Goal: Information Seeking & Learning: Learn about a topic

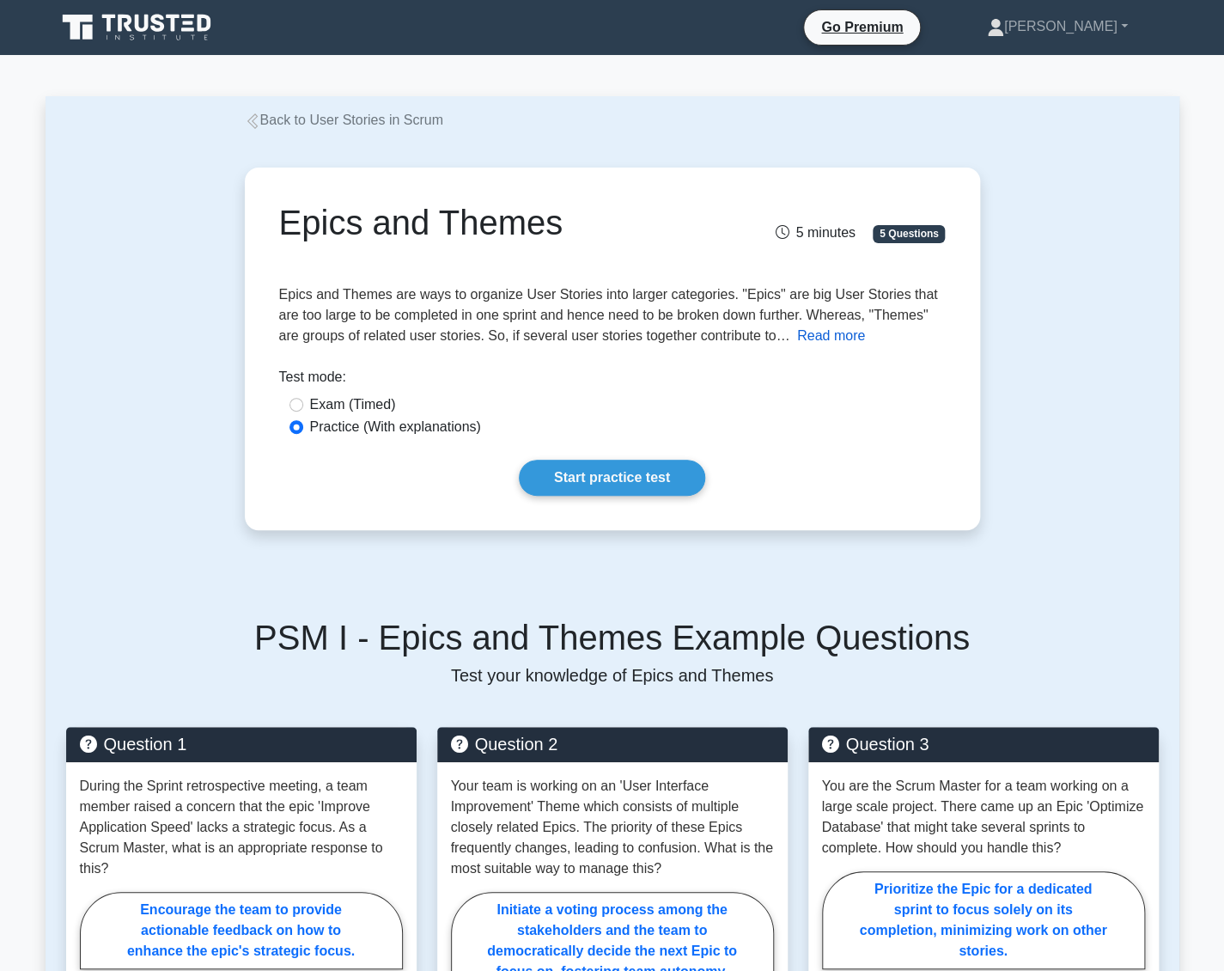
click at [827, 334] on button "Read more" at bounding box center [831, 336] width 68 height 21
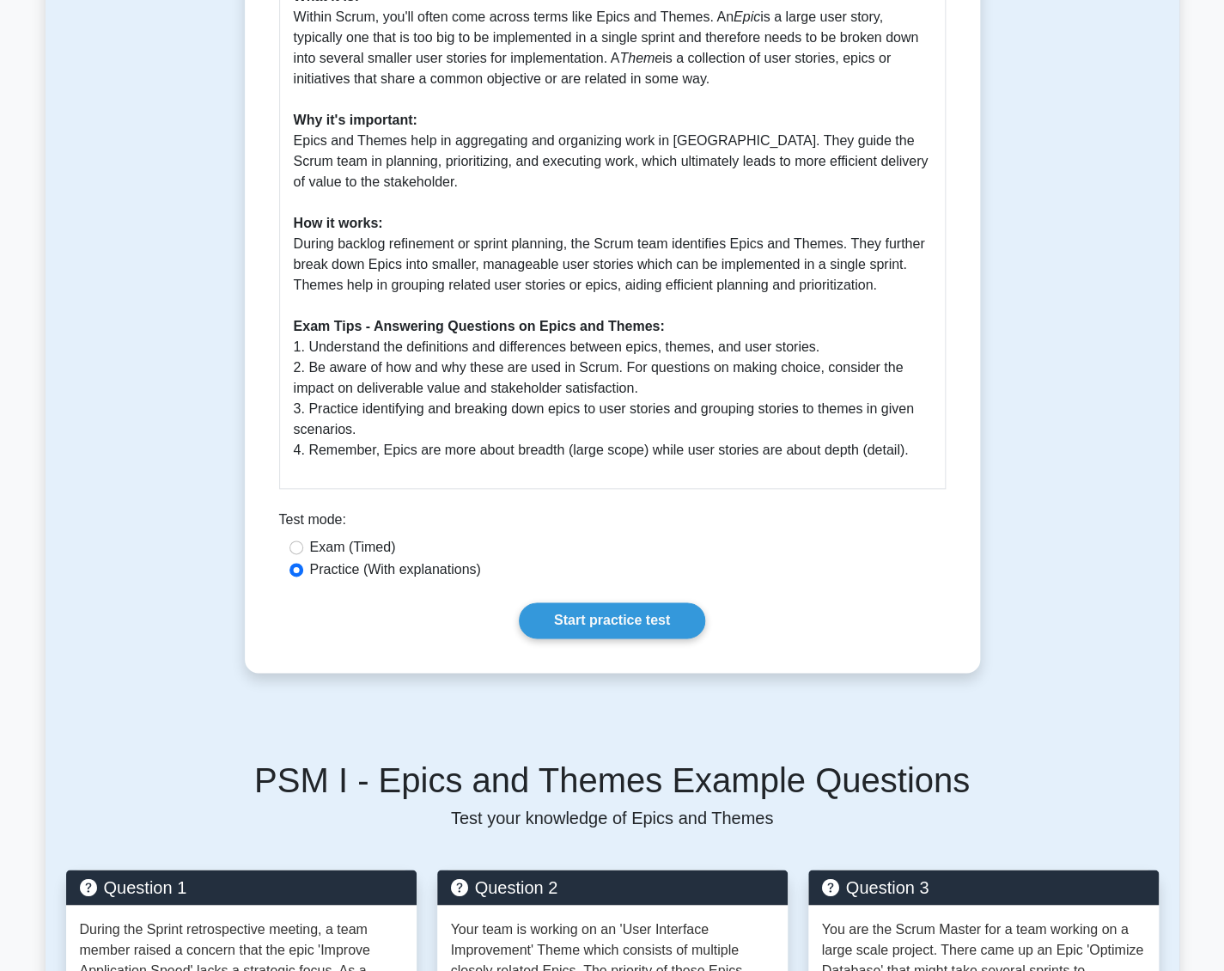
scroll to position [516, 0]
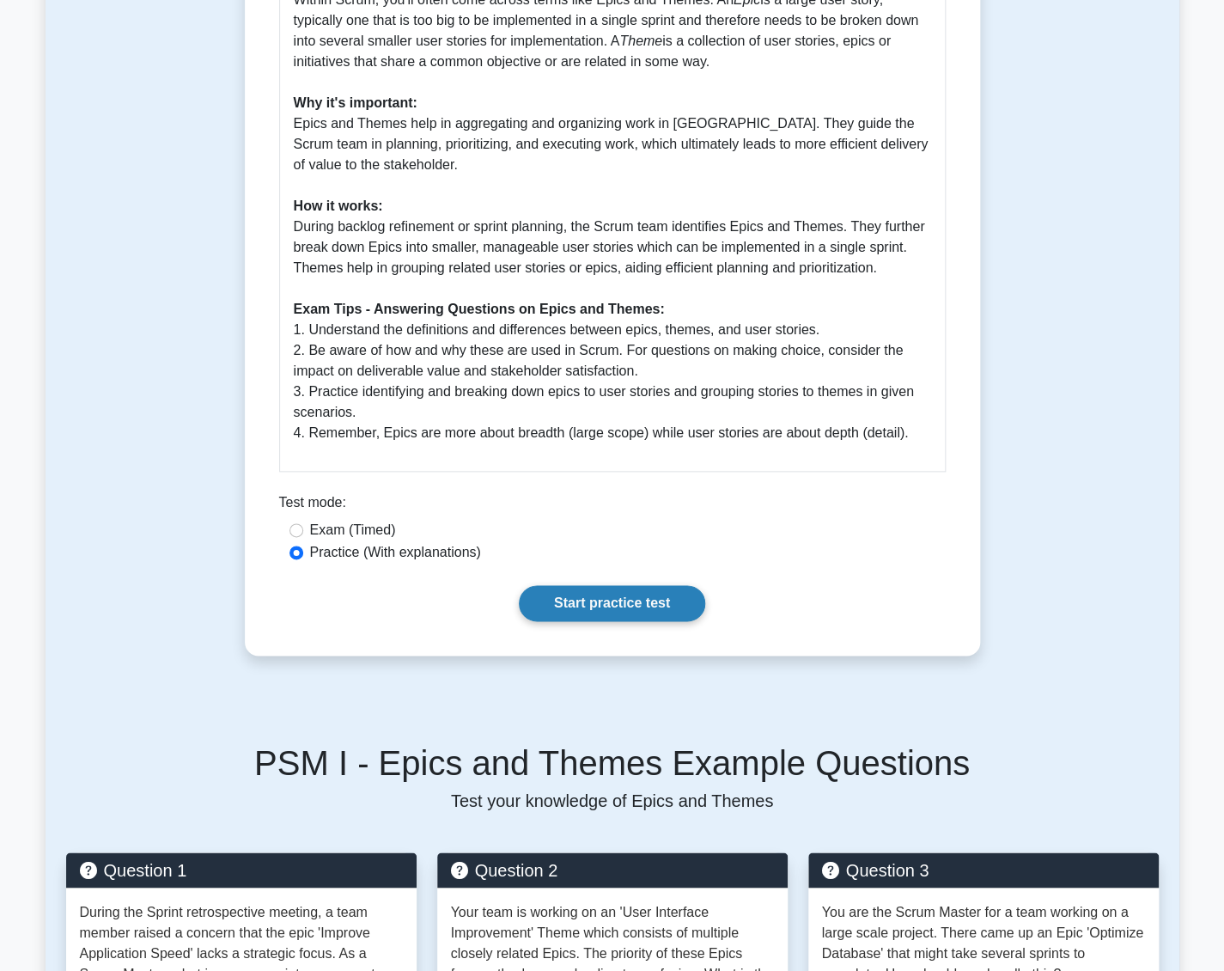
click at [652, 598] on link "Start practice test" at bounding box center [612, 603] width 186 height 36
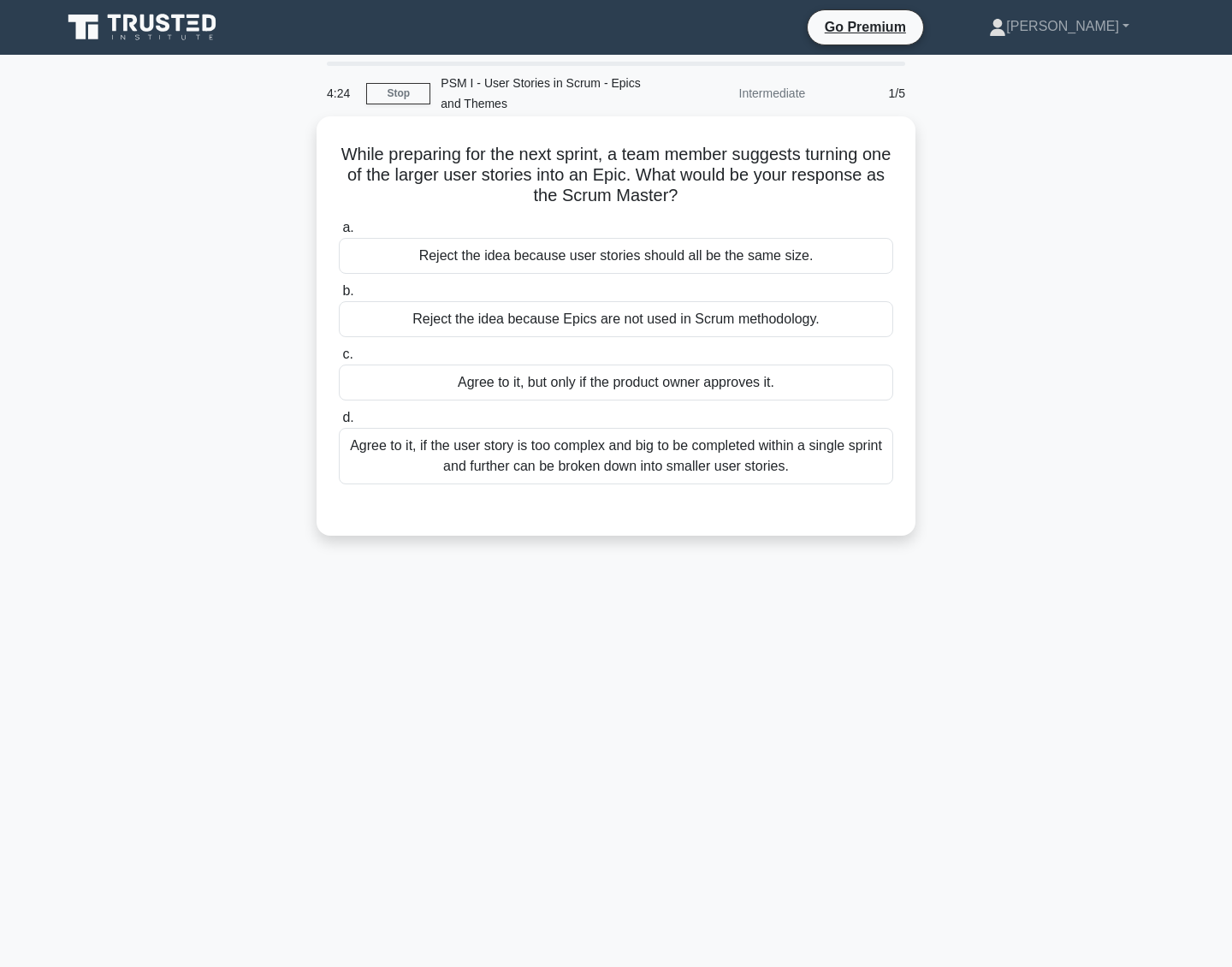
click at [651, 461] on div "Agree to it, if the user story is too complex and big to be completed within a …" at bounding box center [616, 456] width 555 height 57
click at [339, 423] on input "d. Agree to it, if the user story is too complex and big to be completed within…" at bounding box center [339, 417] width 0 height 11
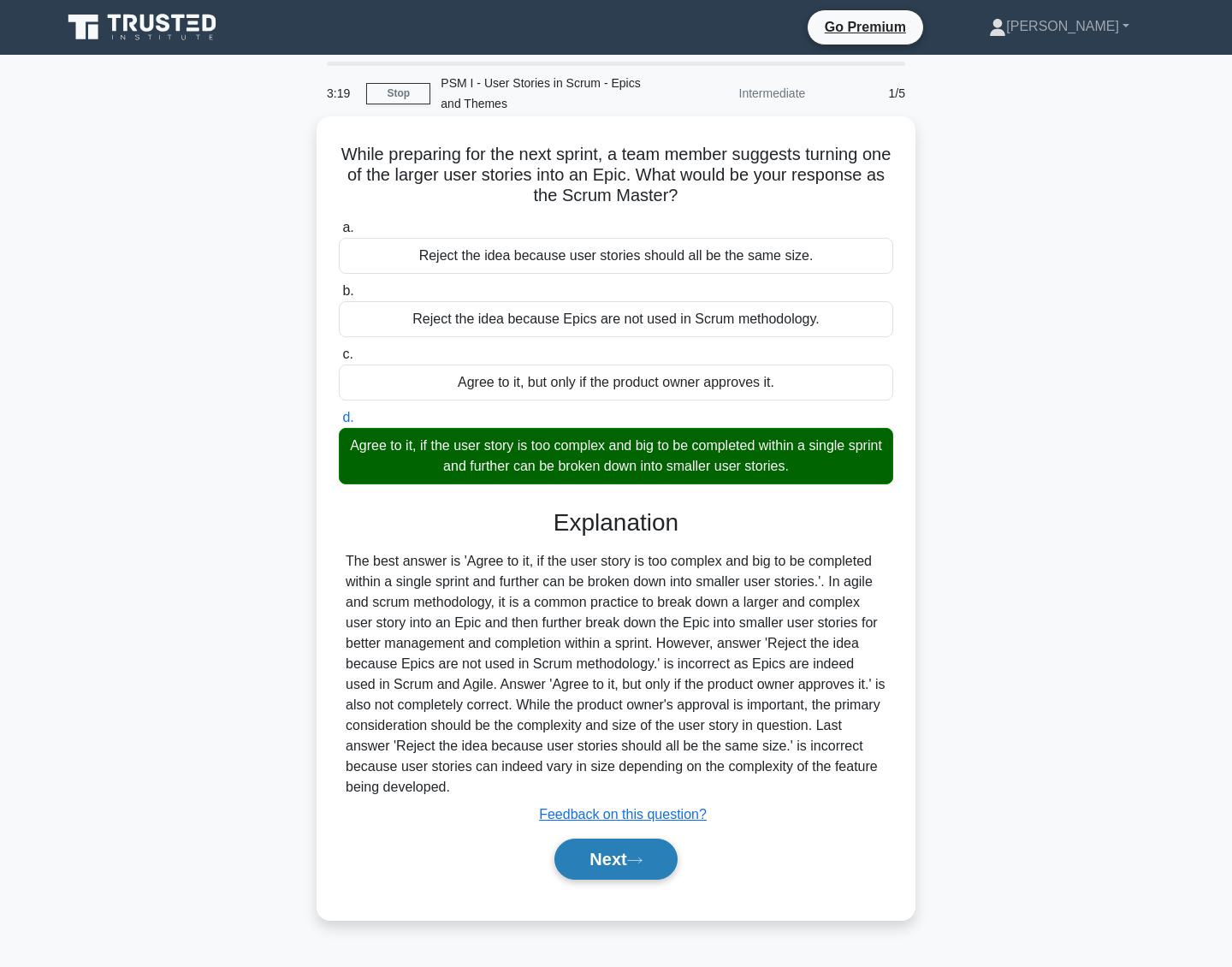
click at [616, 866] on button "Next" at bounding box center [616, 858] width 123 height 41
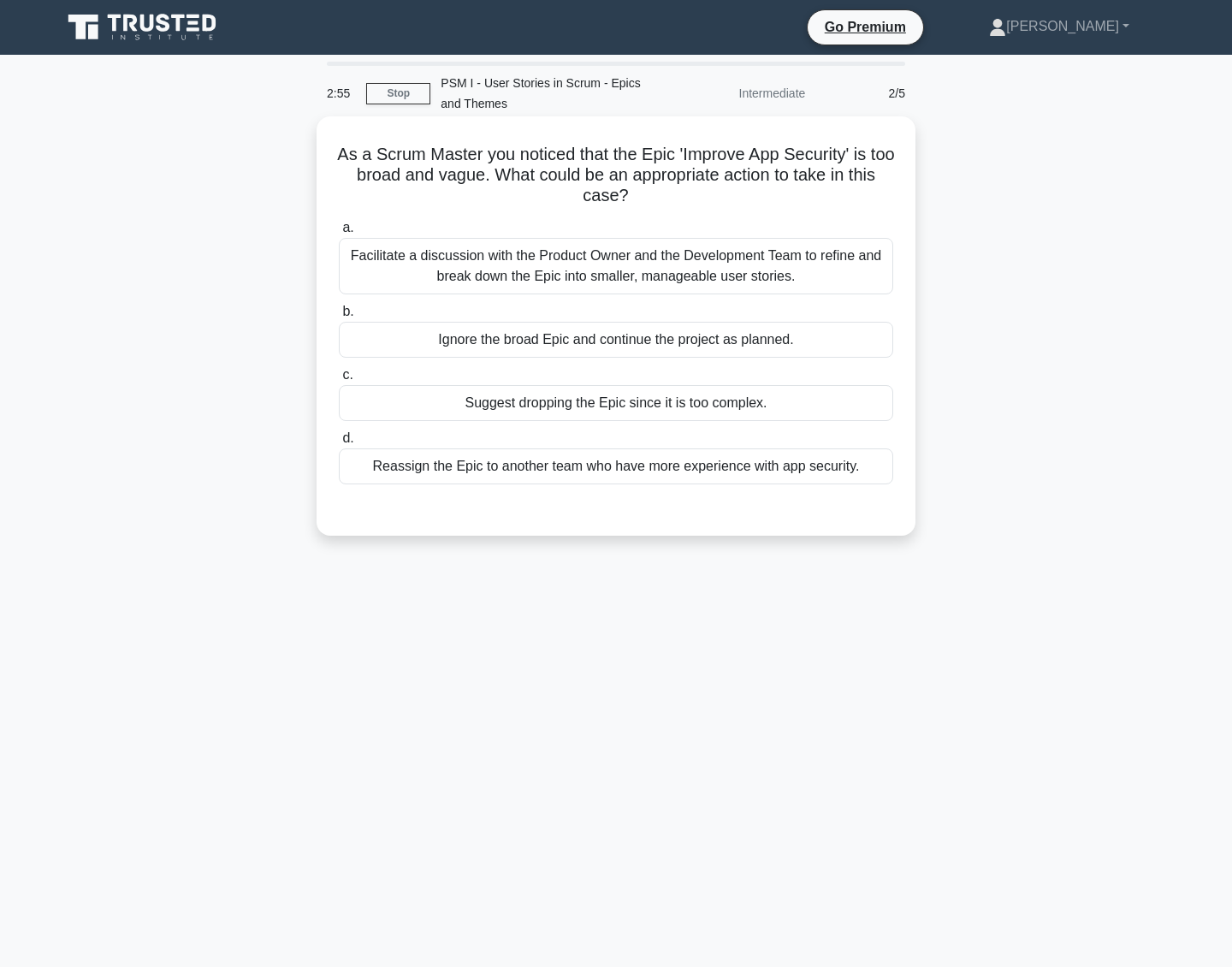
click at [605, 265] on div "Facilitate a discussion with the Product Owner and the Development Team to refi…" at bounding box center [616, 266] width 555 height 57
click at [339, 234] on input "a. Facilitate a discussion with the Product Owner and the Development Team to r…" at bounding box center [339, 227] width 0 height 11
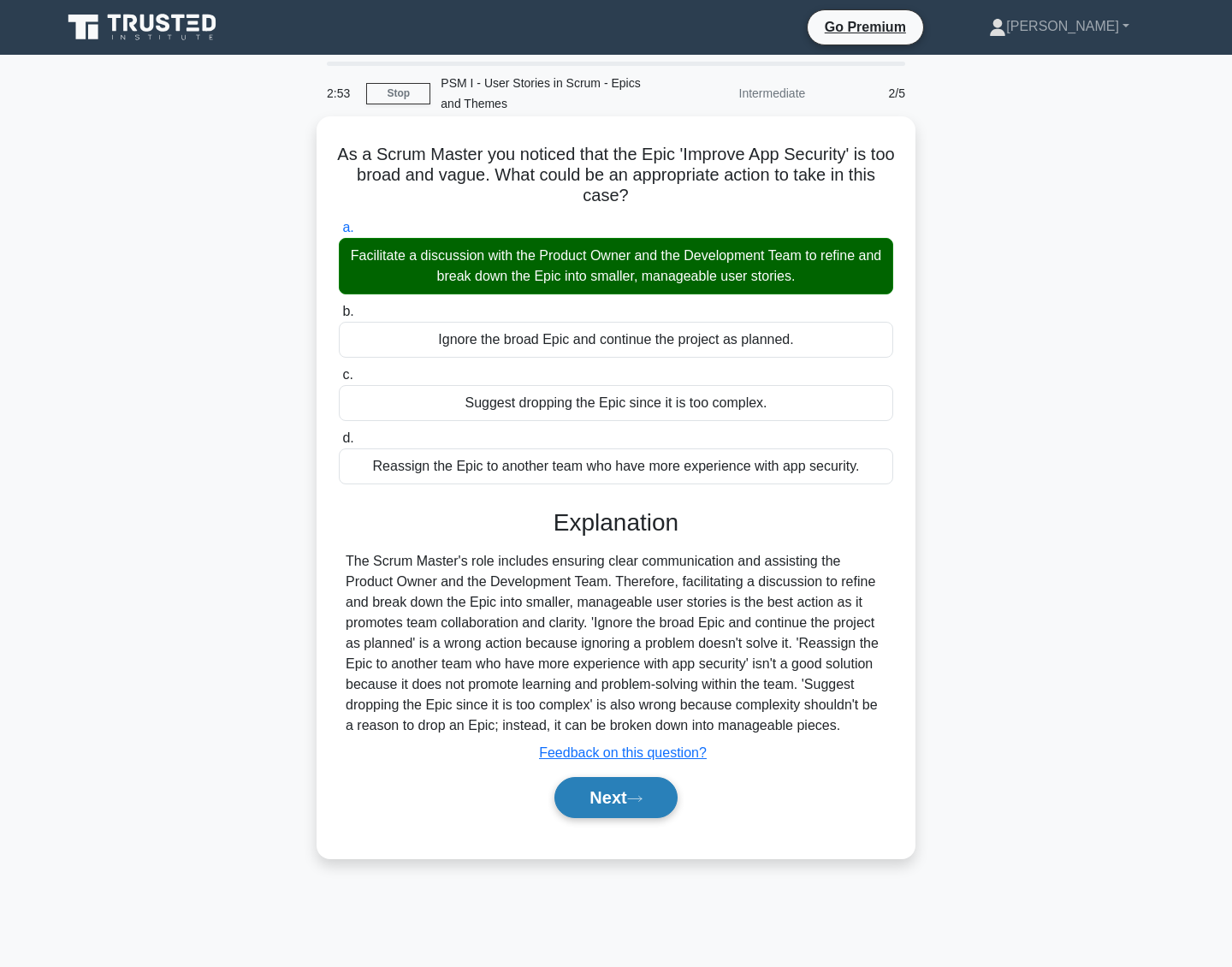
click at [641, 798] on icon at bounding box center [635, 798] width 14 height 5
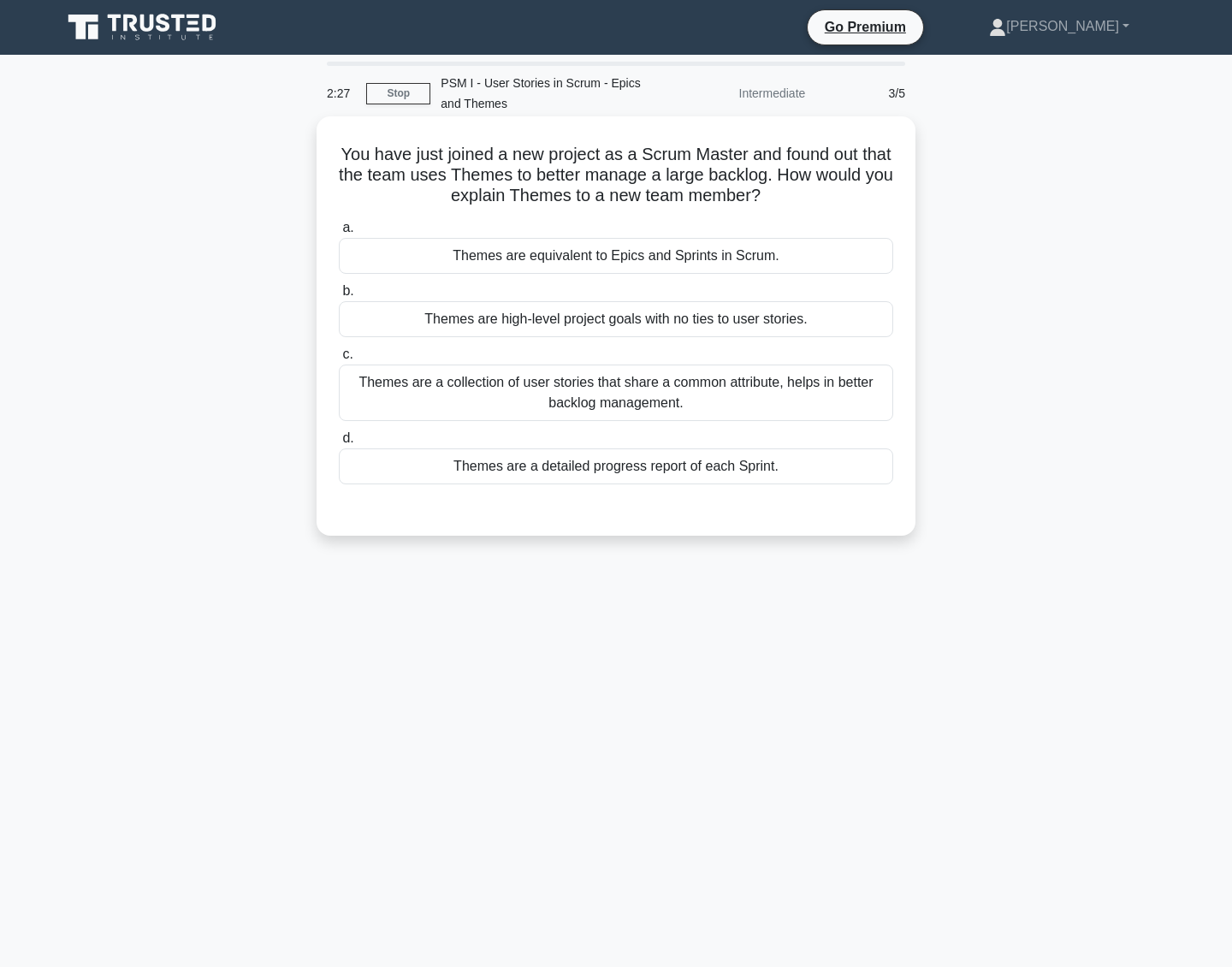
click at [552, 395] on div "Themes are a collection of user stories that share a common attribute, helps in…" at bounding box center [616, 392] width 555 height 57
click at [339, 361] on input "c. Themes are a collection of user stories that share a common attribute, helps…" at bounding box center [339, 355] width 0 height 11
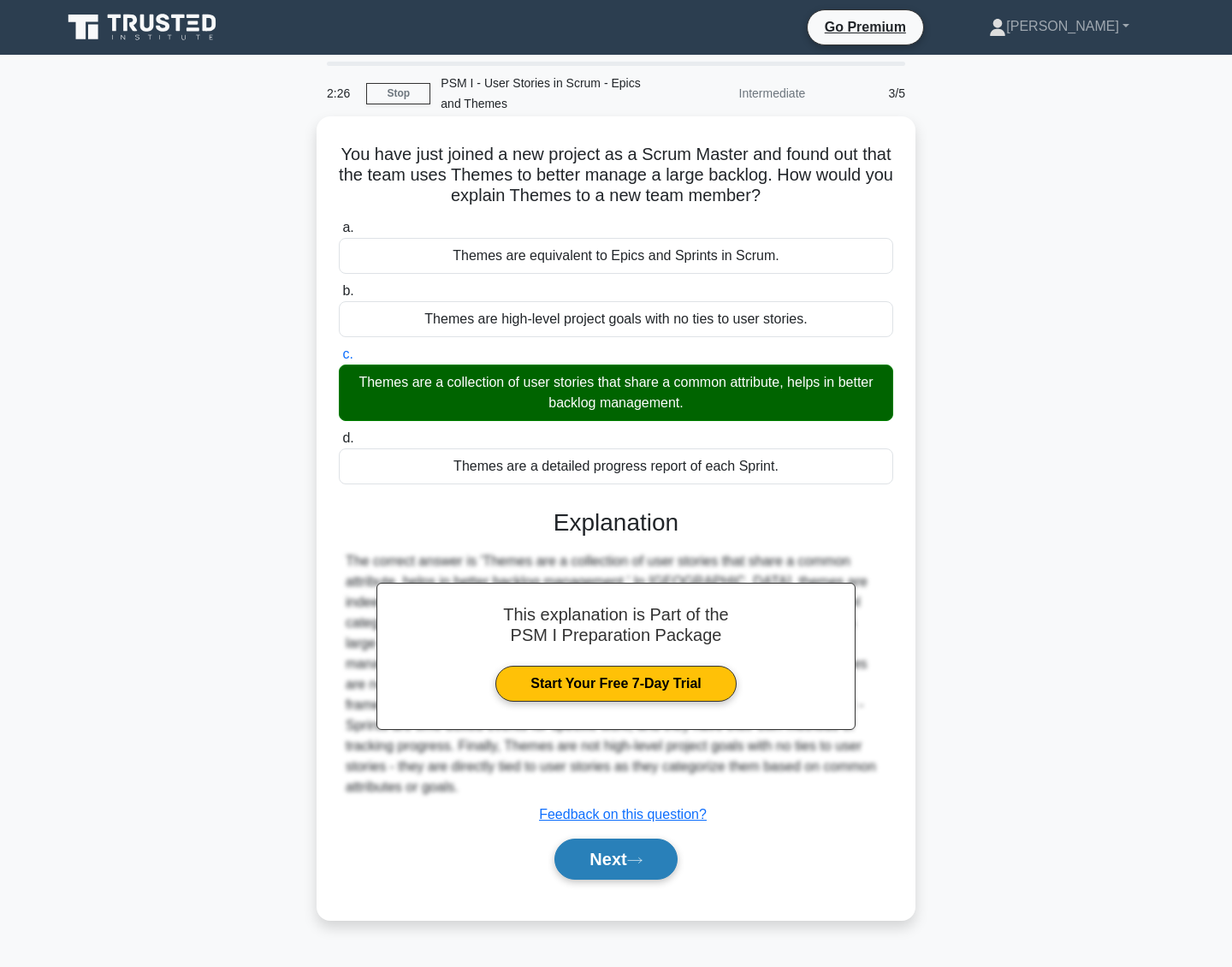
click at [629, 839] on button "Next" at bounding box center [616, 858] width 123 height 41
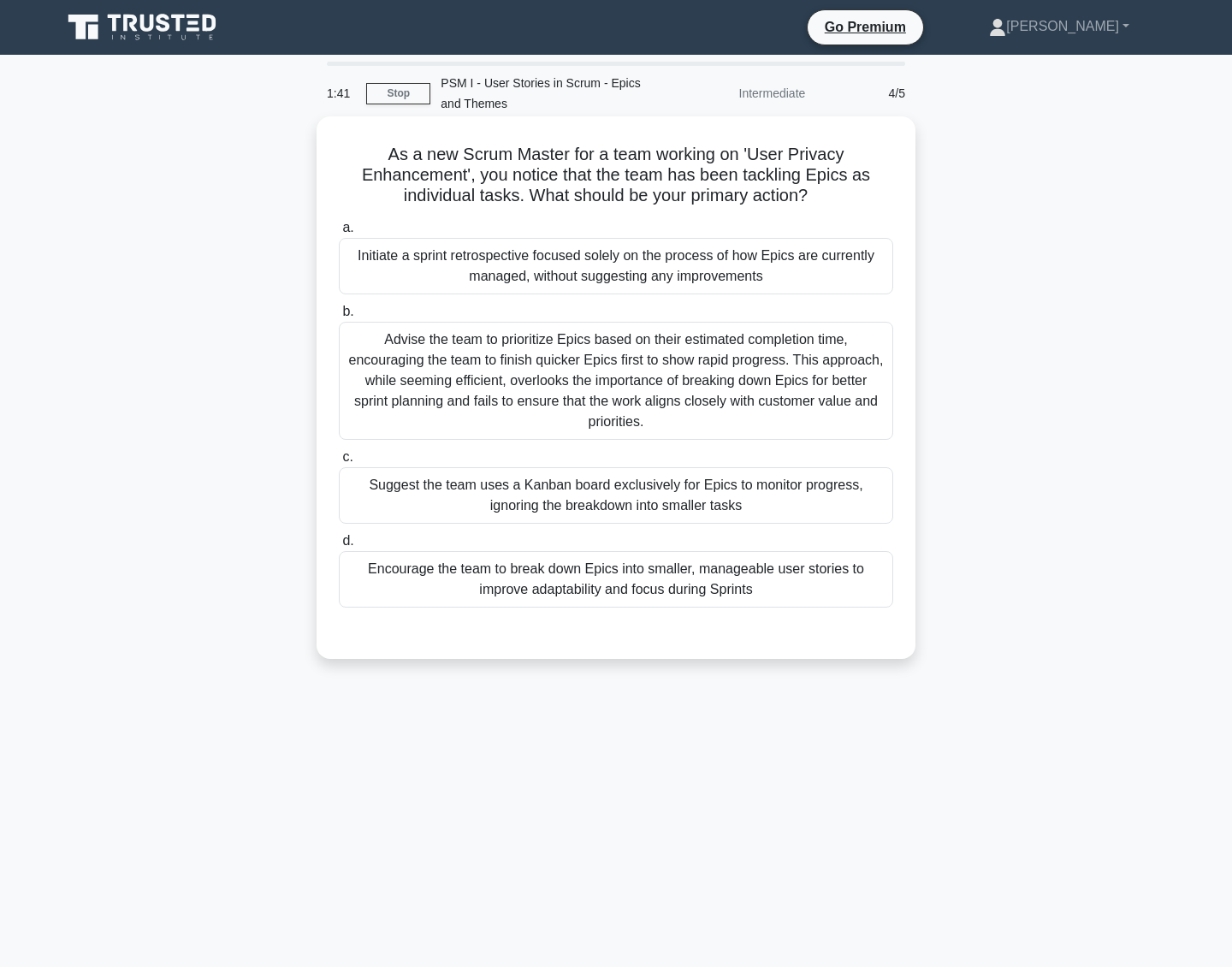
click at [719, 578] on div "Encourage the team to break down Epics into smaller, manageable user stories to…" at bounding box center [616, 579] width 555 height 57
click at [339, 547] on input "d. Encourage the team to break down Epics into smaller, manageable user stories…" at bounding box center [339, 541] width 0 height 11
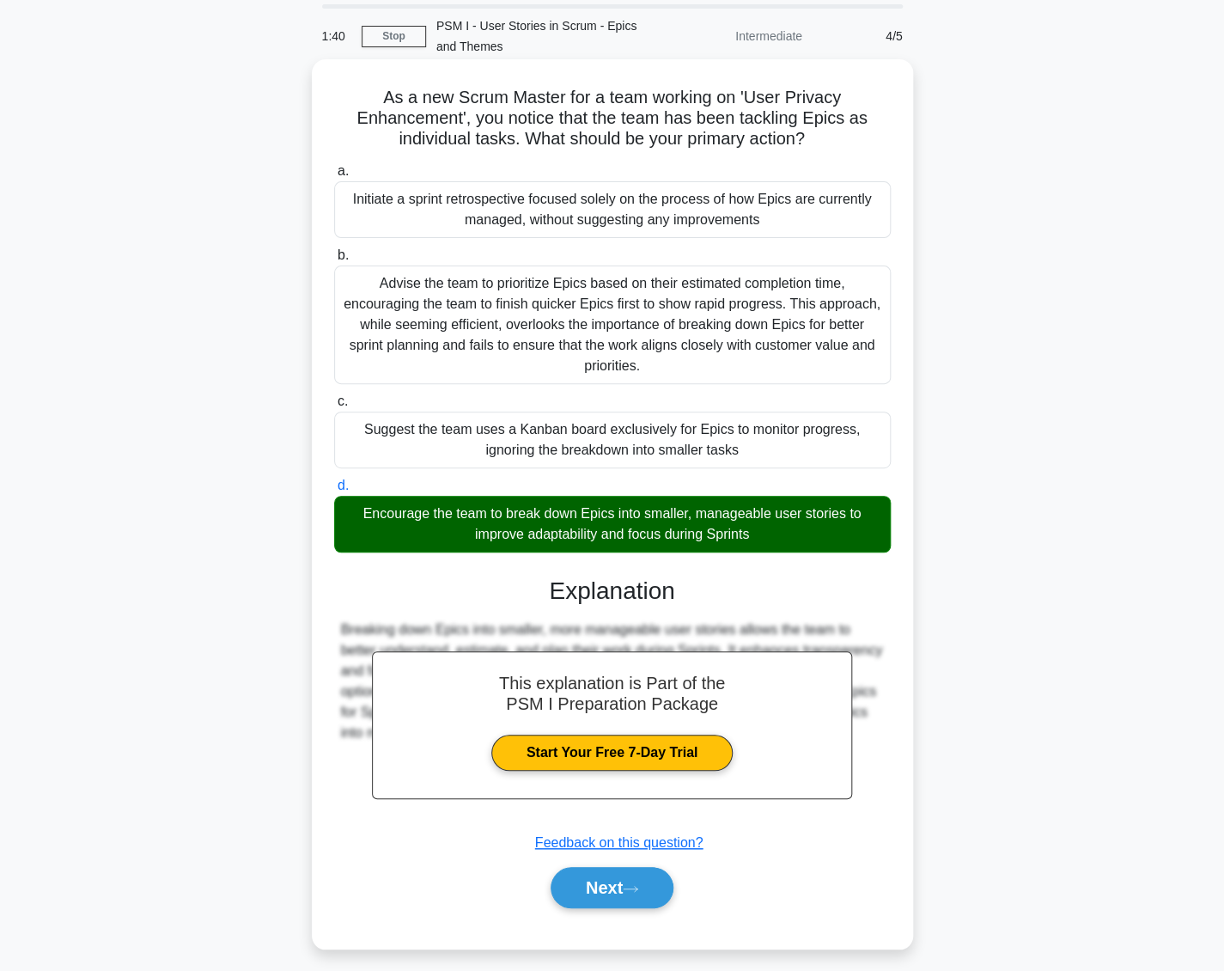
scroll to position [68, 0]
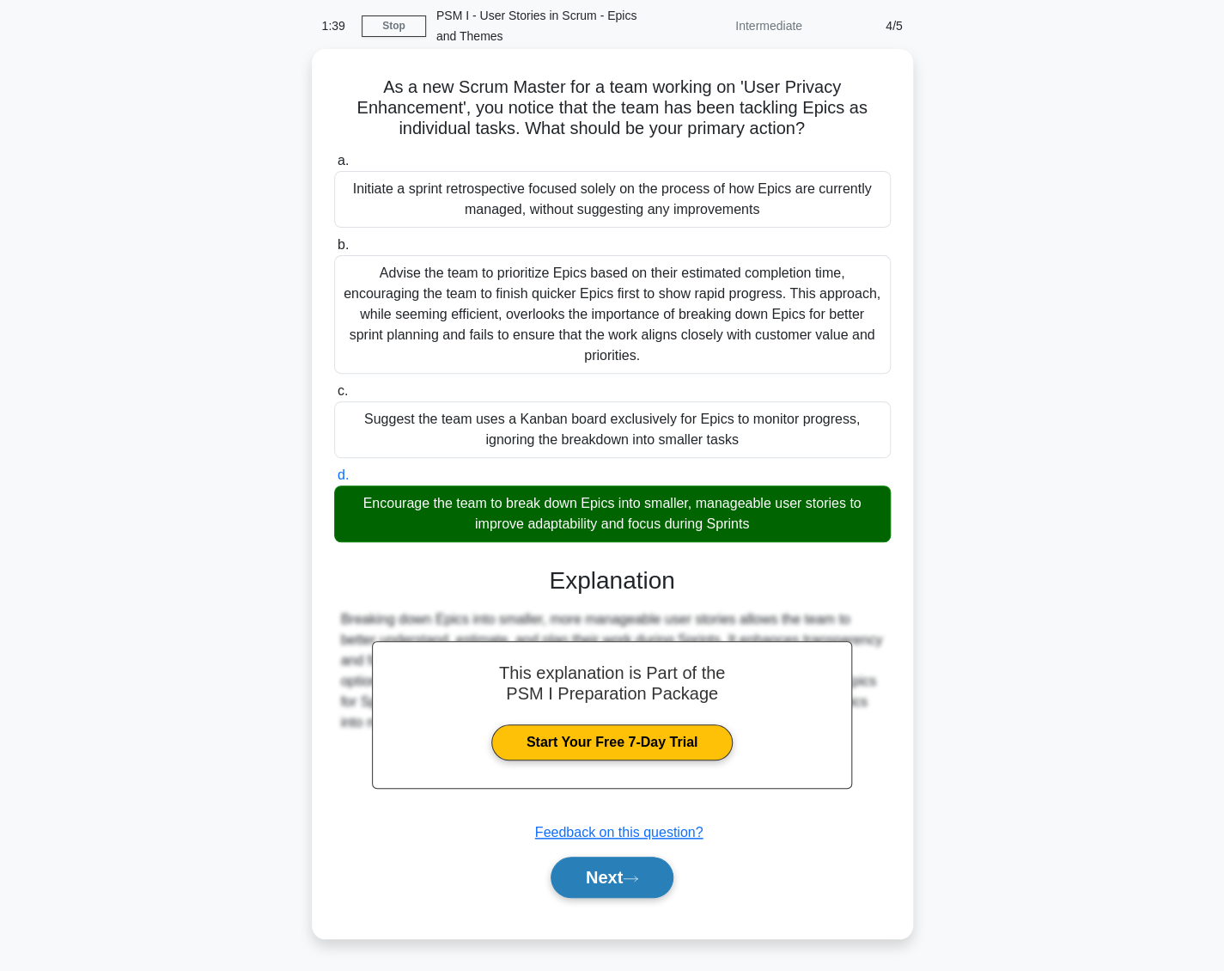
click at [638, 867] on button "Next" at bounding box center [612, 877] width 123 height 41
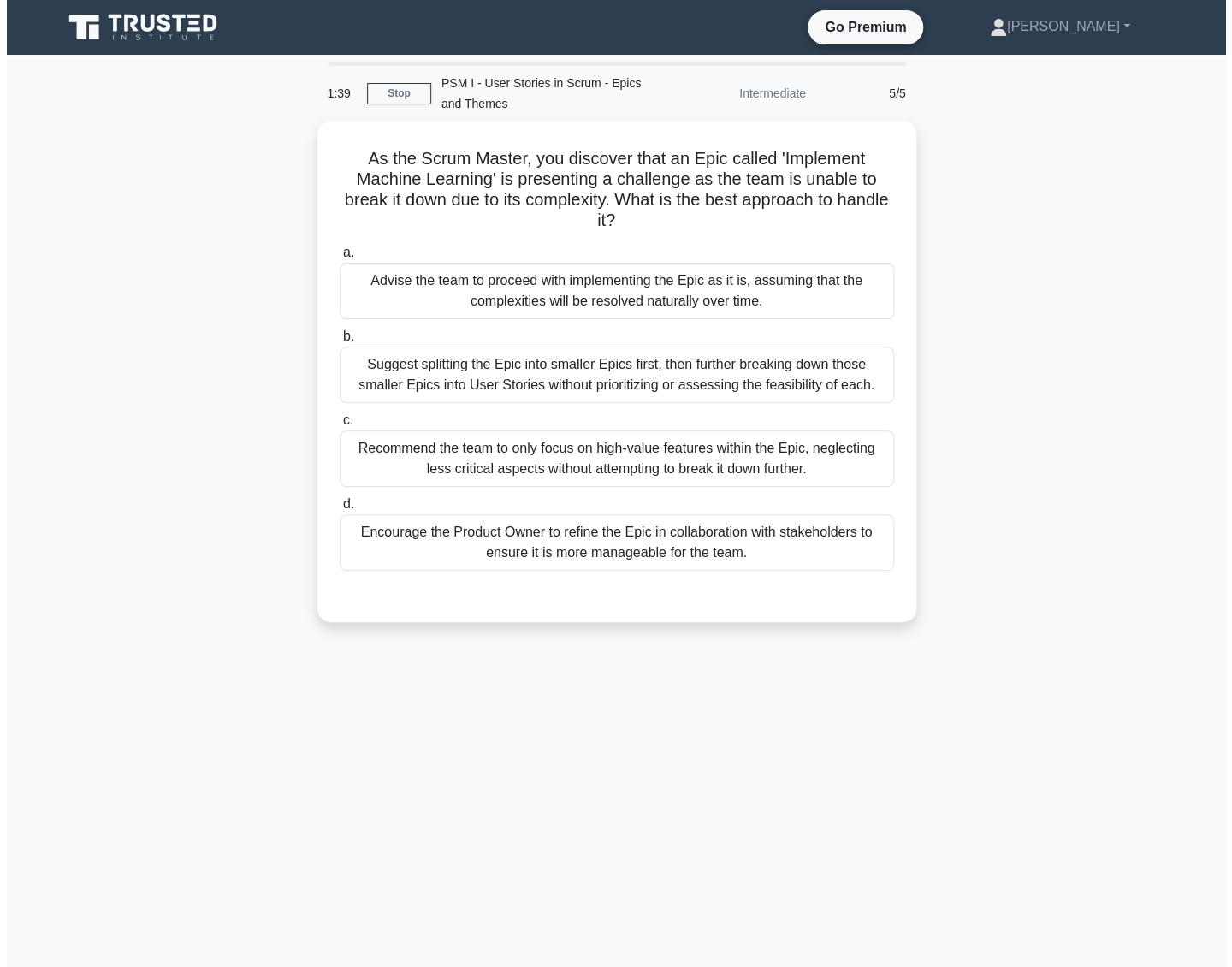
scroll to position [0, 0]
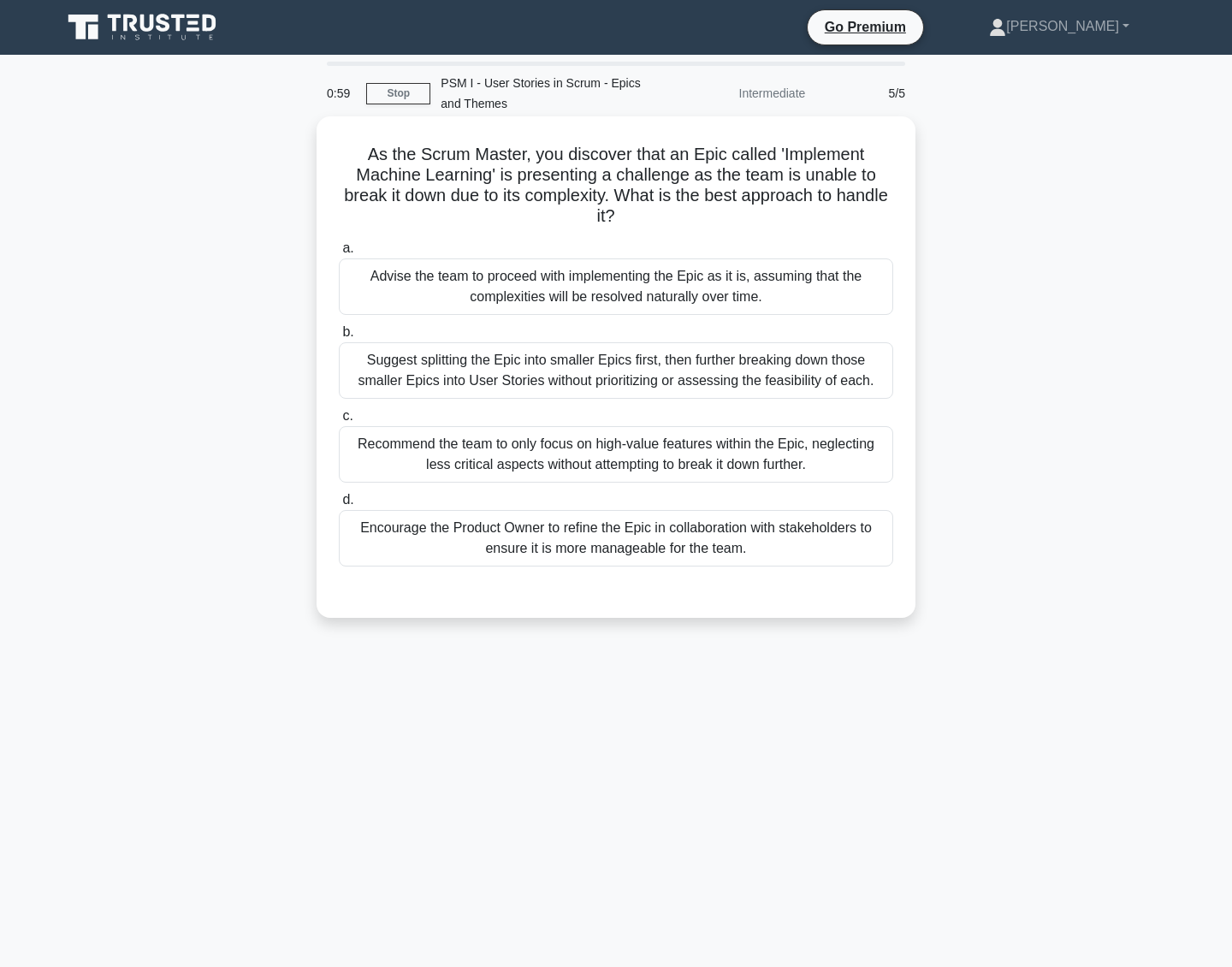
click at [727, 529] on div "Encourage the Product Owner to refine the Epic in collaboration with stakeholde…" at bounding box center [616, 538] width 555 height 57
click at [339, 506] on input "d. Encourage the Product Owner to refine the Epic in collaboration with stakeho…" at bounding box center [339, 500] width 0 height 11
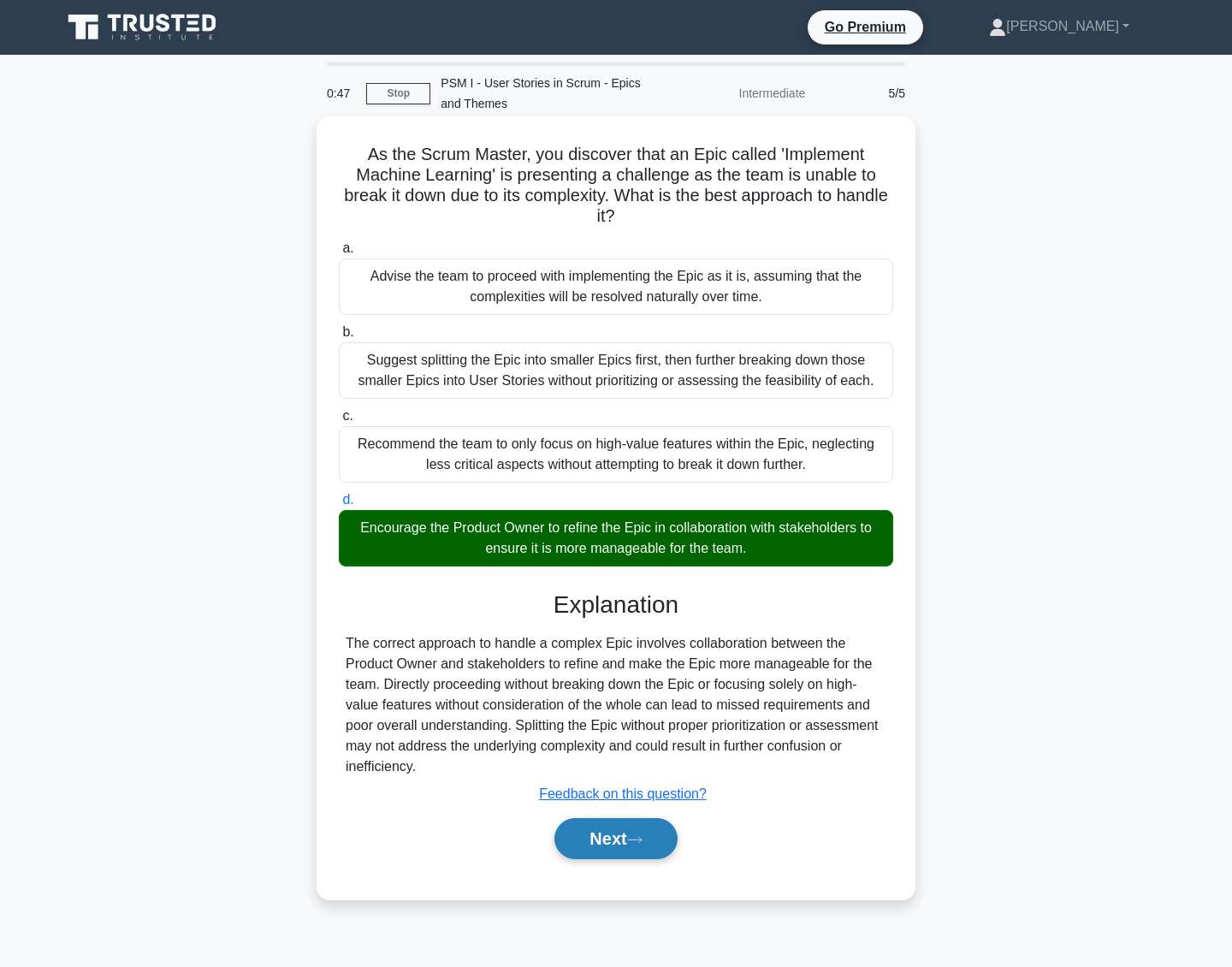
click at [642, 838] on icon at bounding box center [634, 840] width 15 height 9
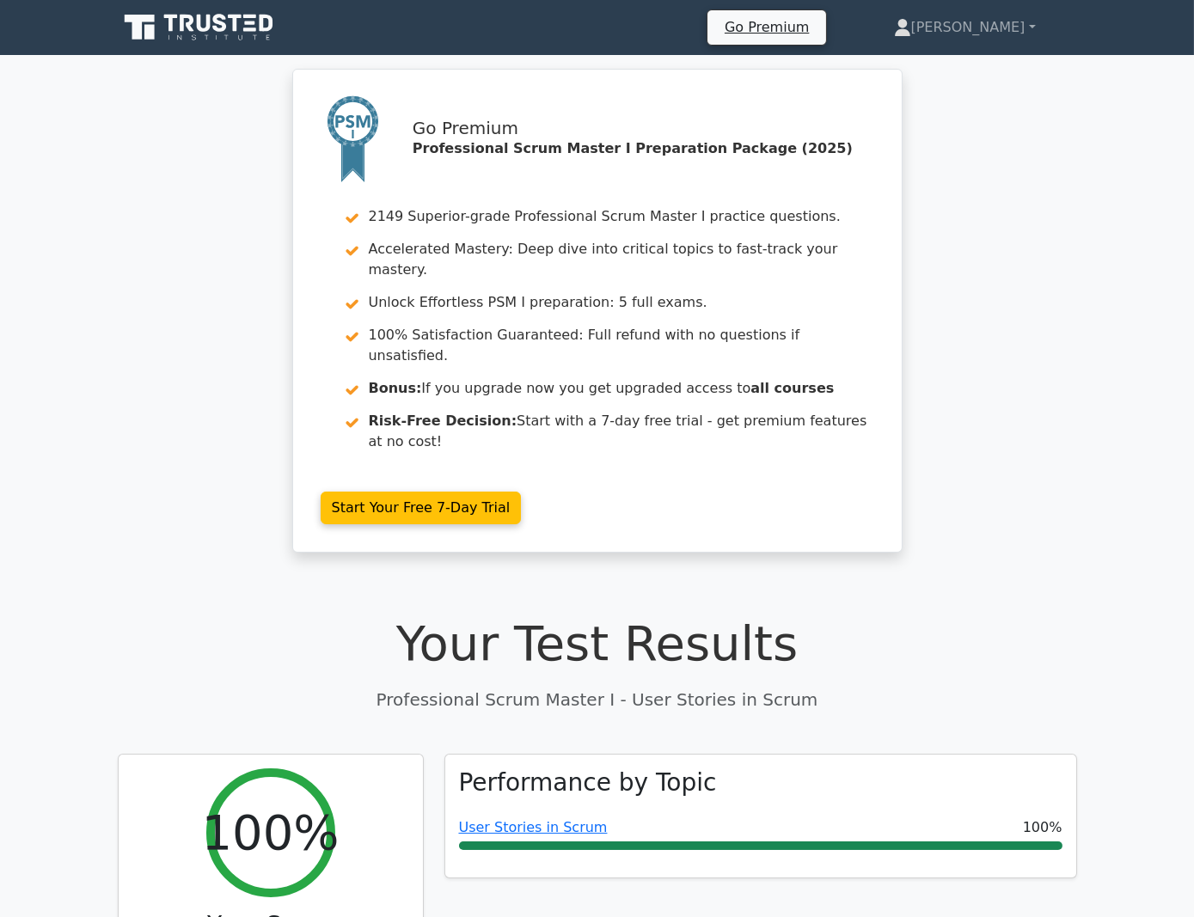
click at [119, 26] on icon at bounding box center [200, 27] width 165 height 33
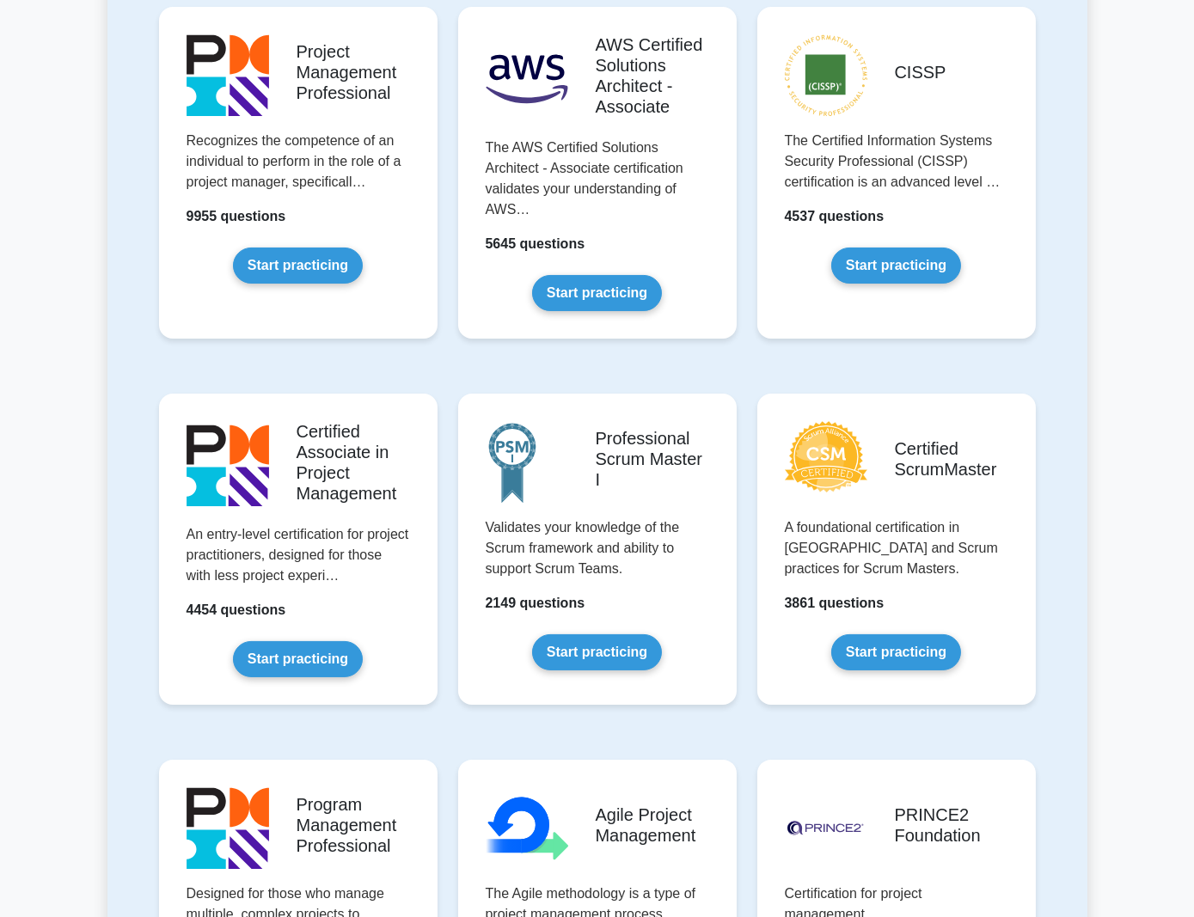
scroll to position [516, 0]
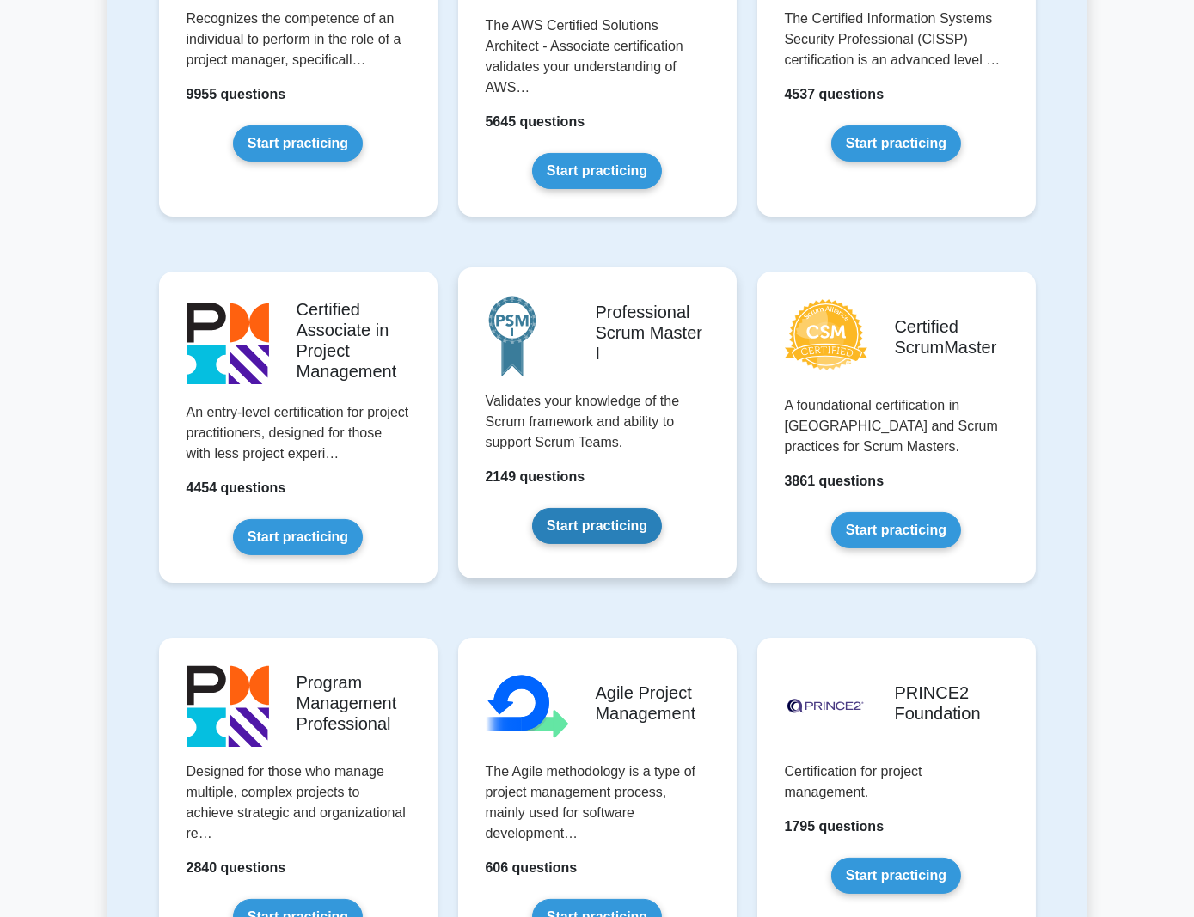
click at [583, 508] on link "Start practicing" at bounding box center [597, 526] width 130 height 36
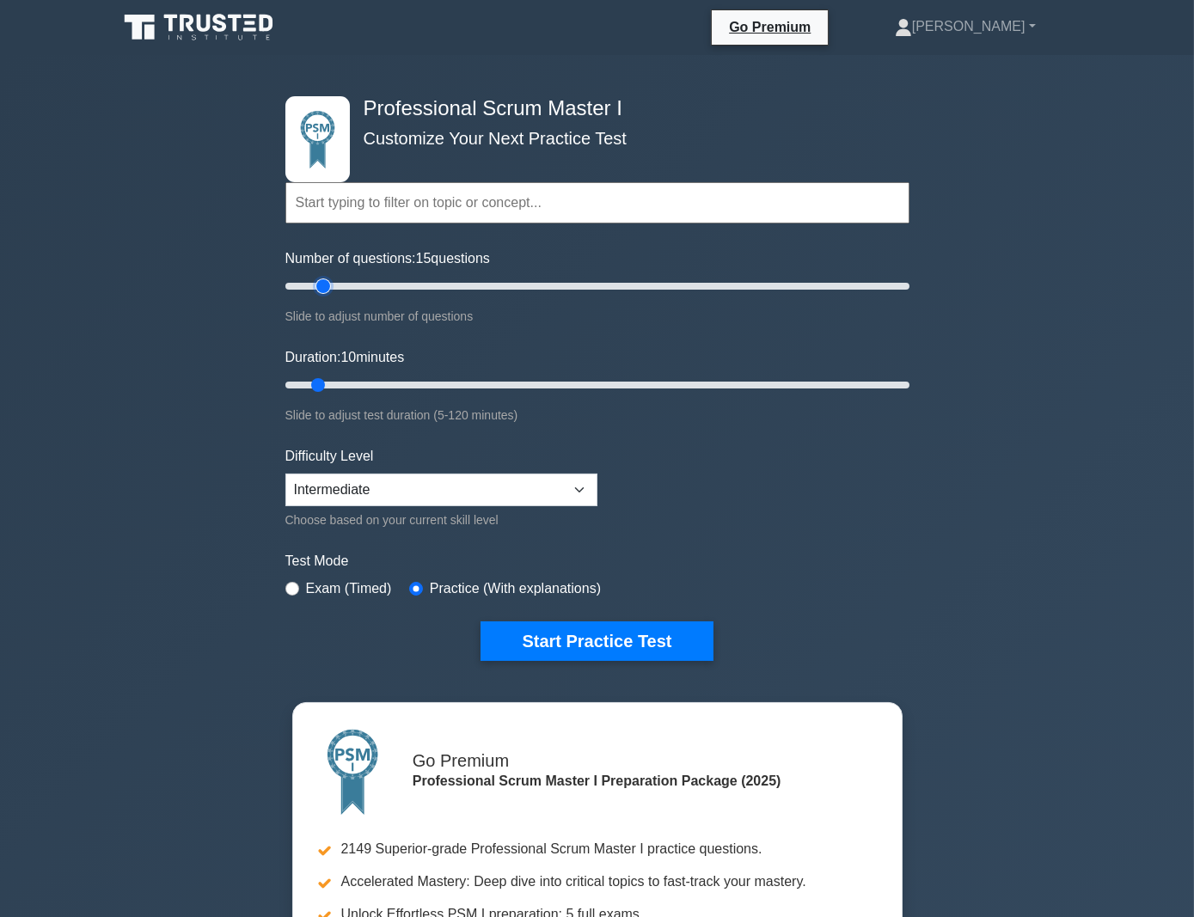
drag, startPoint x: 313, startPoint y: 284, endPoint x: 326, endPoint y: 287, distance: 13.3
type input "15"
click at [326, 287] on input "Number of questions: 15 questions" at bounding box center [597, 286] width 624 height 21
drag, startPoint x: 319, startPoint y: 375, endPoint x: 338, endPoint y: 380, distance: 19.6
click at [338, 380] on input "Duration: 15 minutes" at bounding box center [597, 385] width 624 height 21
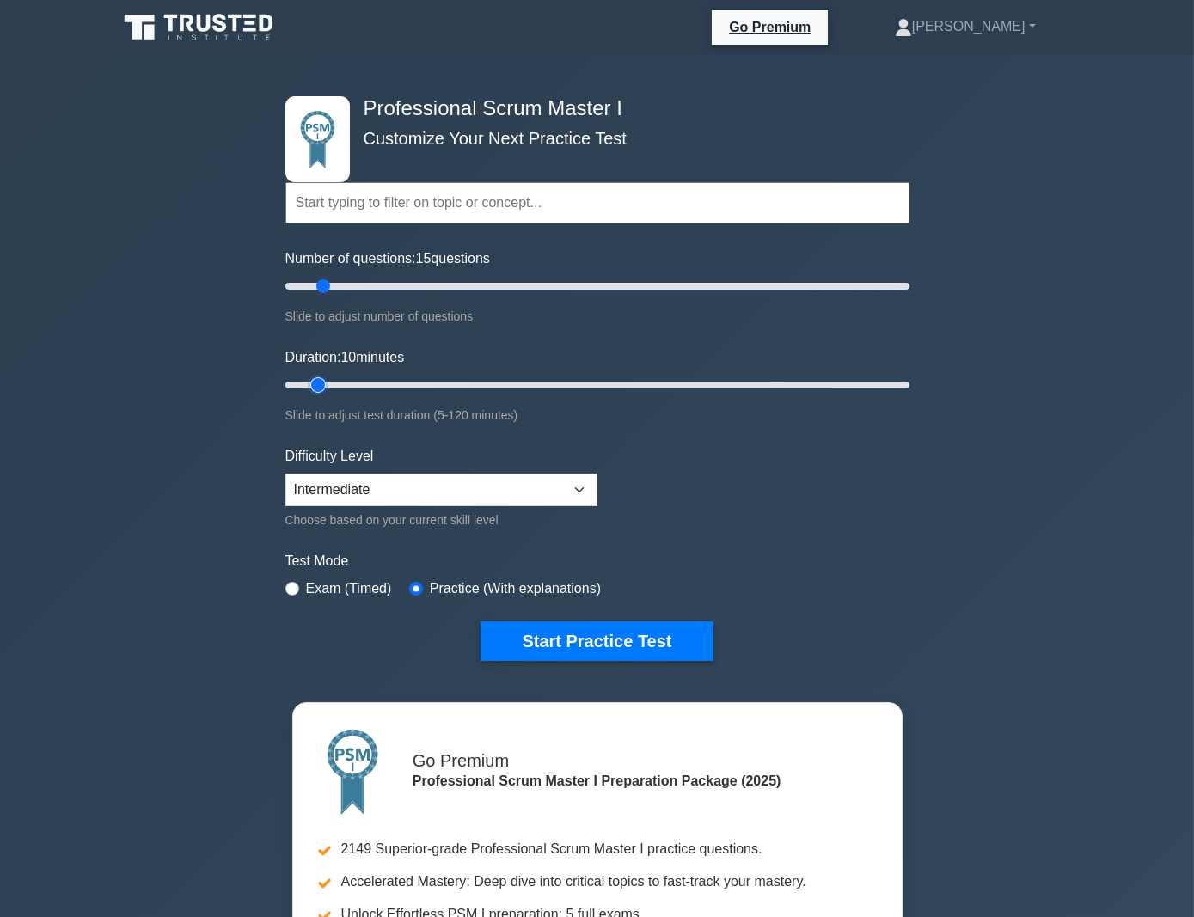
drag, startPoint x: 335, startPoint y: 380, endPoint x: 321, endPoint y: 381, distance: 14.6
type input "10"
click at [321, 381] on input "Duration: 10 minutes" at bounding box center [597, 385] width 624 height 21
click at [486, 207] on input "text" at bounding box center [597, 202] width 624 height 41
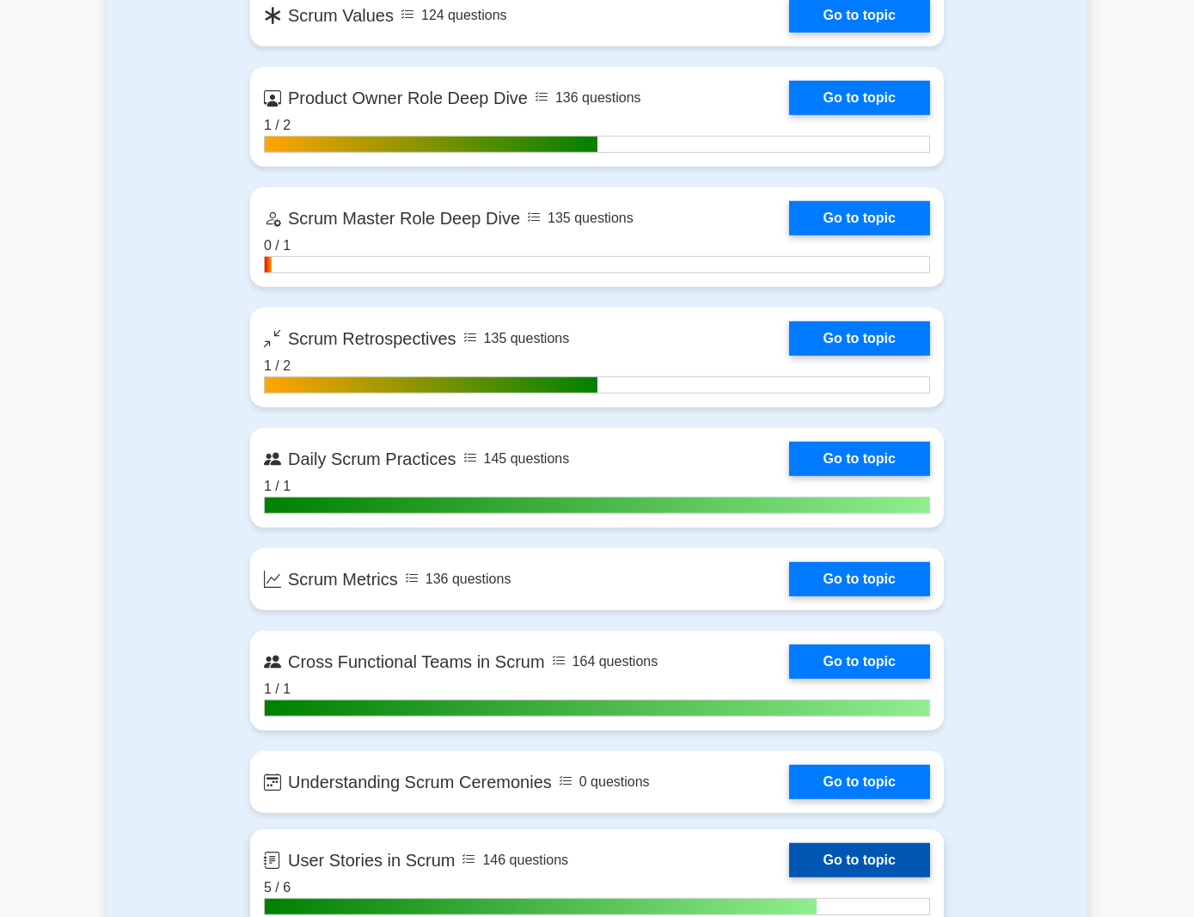
scroll to position [2320, 0]
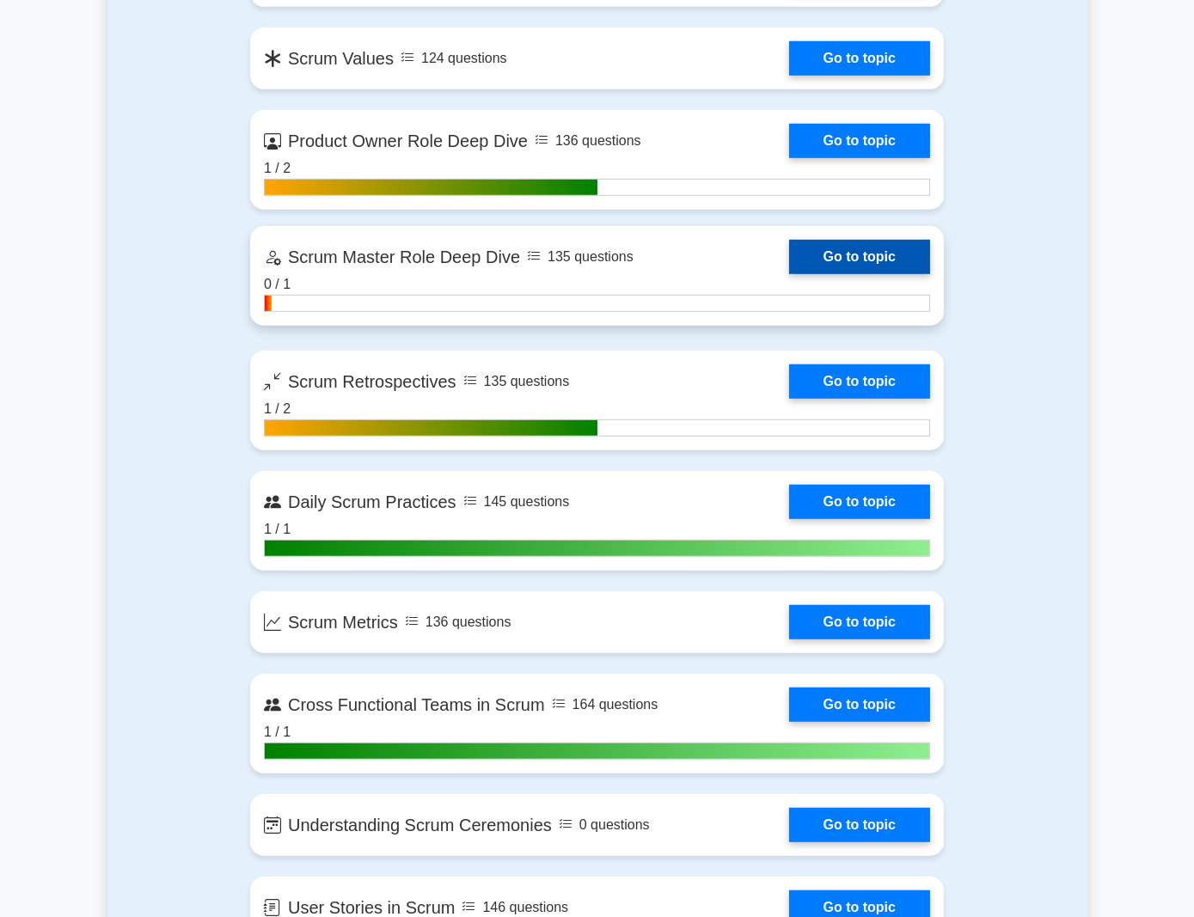
click at [884, 259] on link "Go to topic" at bounding box center [859, 257] width 141 height 34
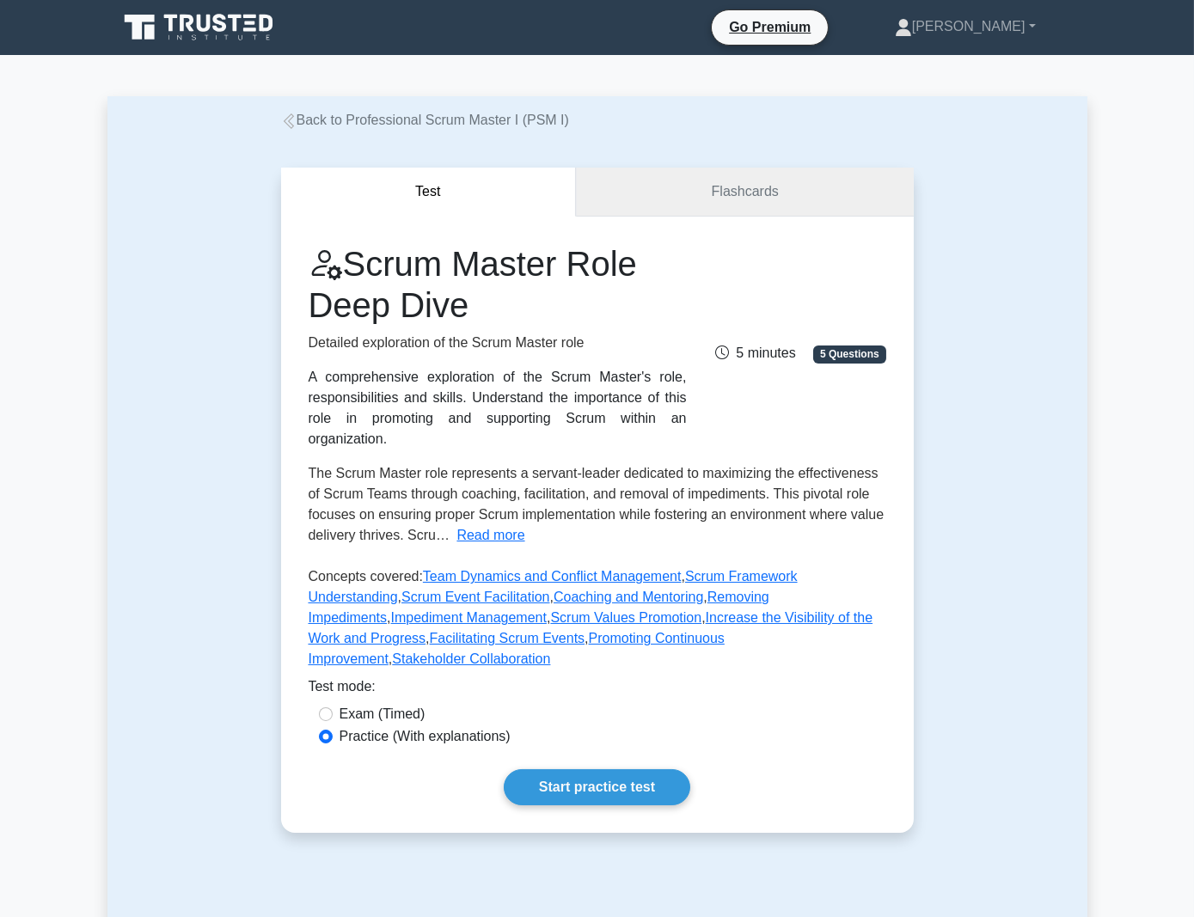
click at [772, 203] on link "Flashcards" at bounding box center [744, 192] width 337 height 49
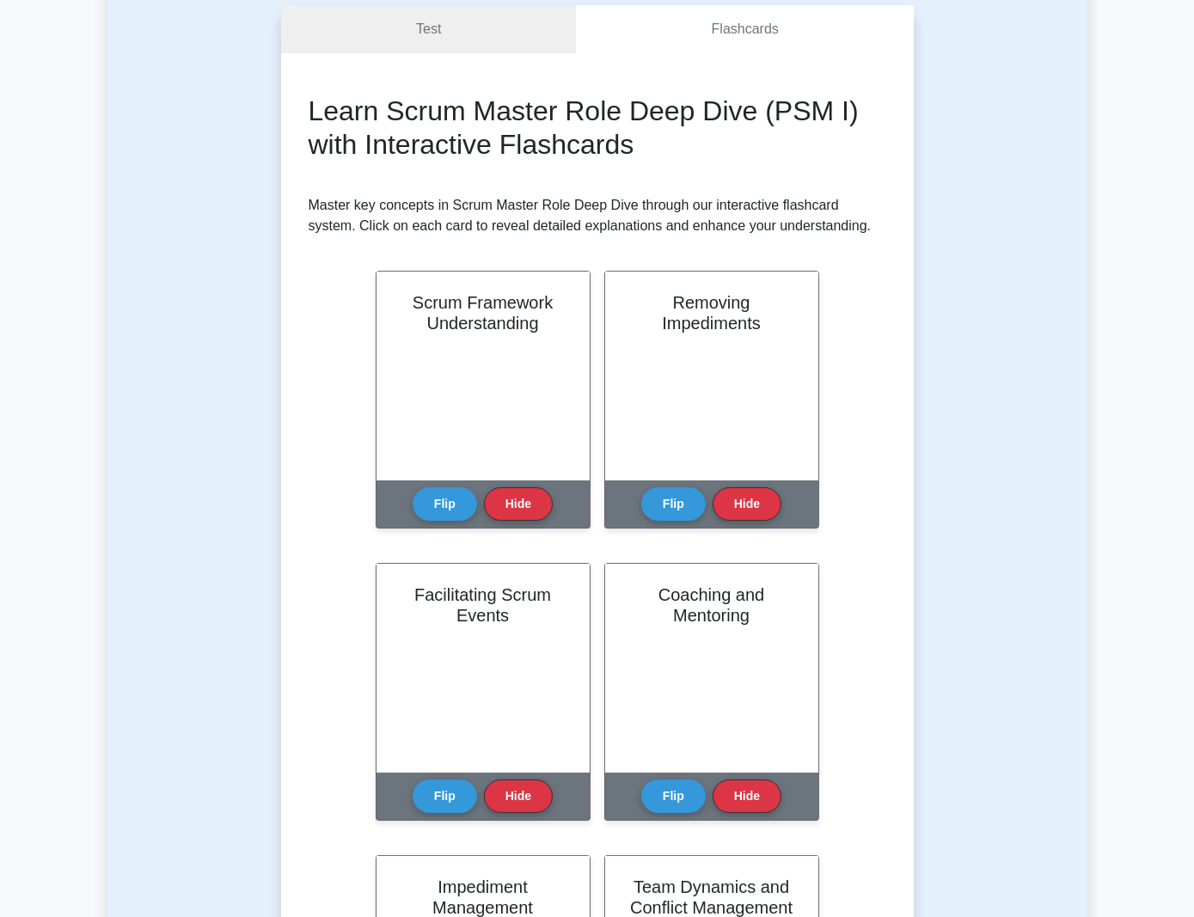
scroll to position [172, 0]
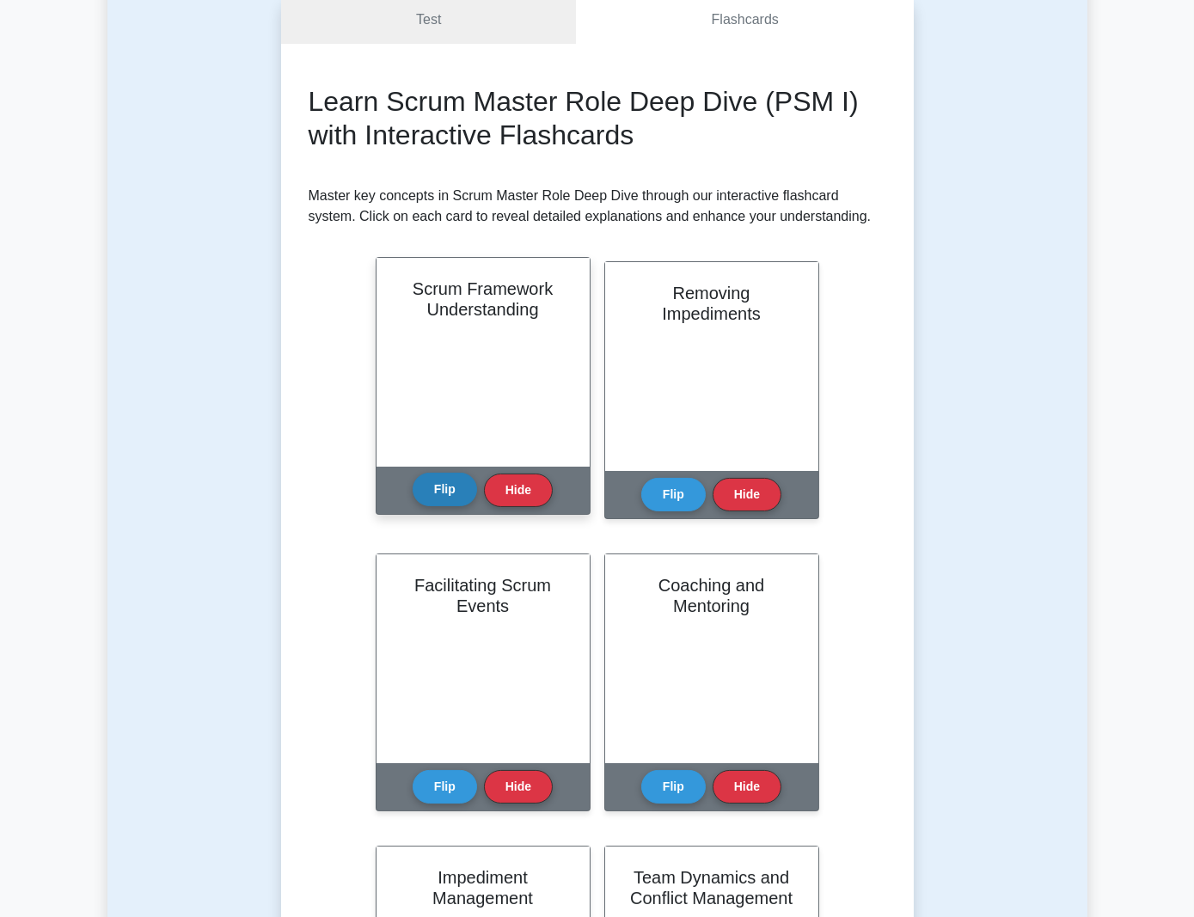
click at [412, 491] on button "Flip" at bounding box center [444, 490] width 64 height 34
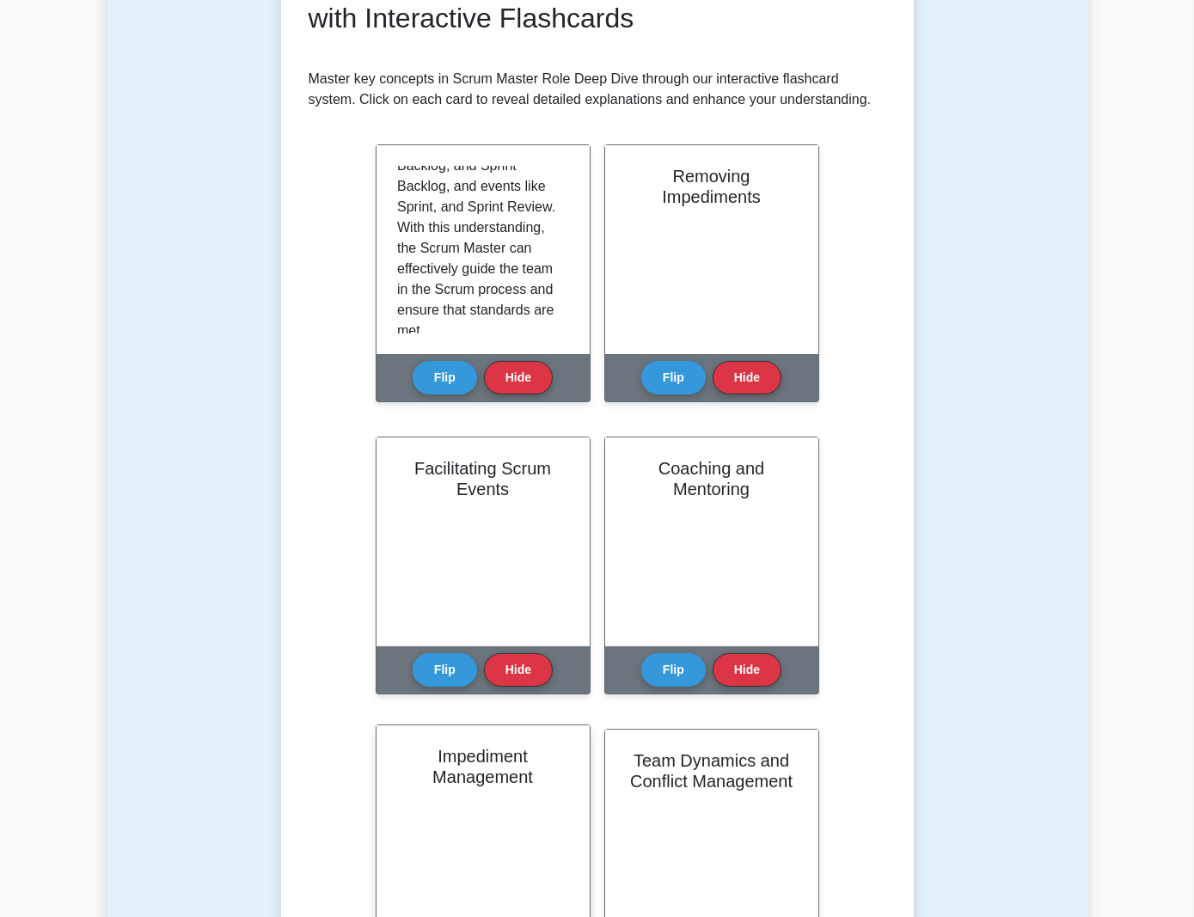
scroll to position [258, 0]
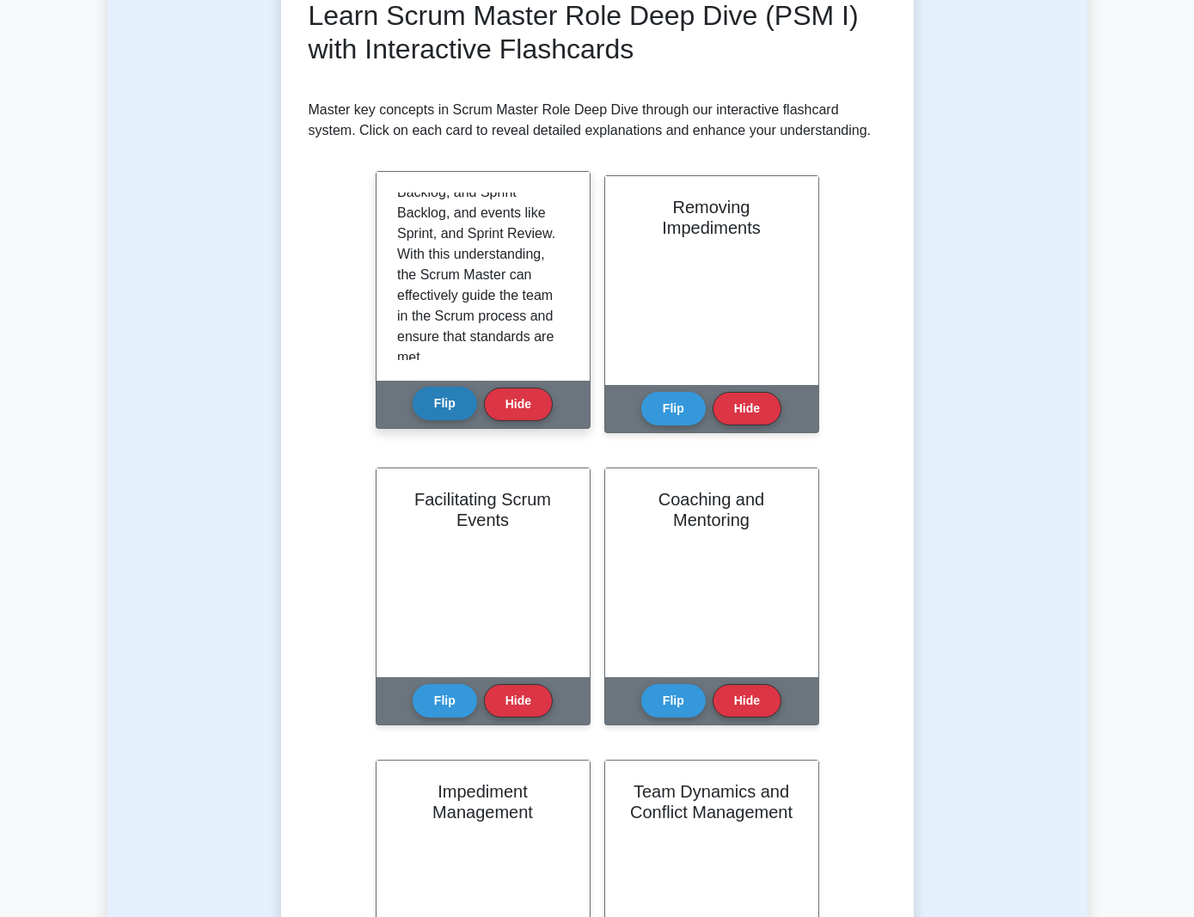
click at [412, 405] on button "Flip" at bounding box center [444, 404] width 64 height 34
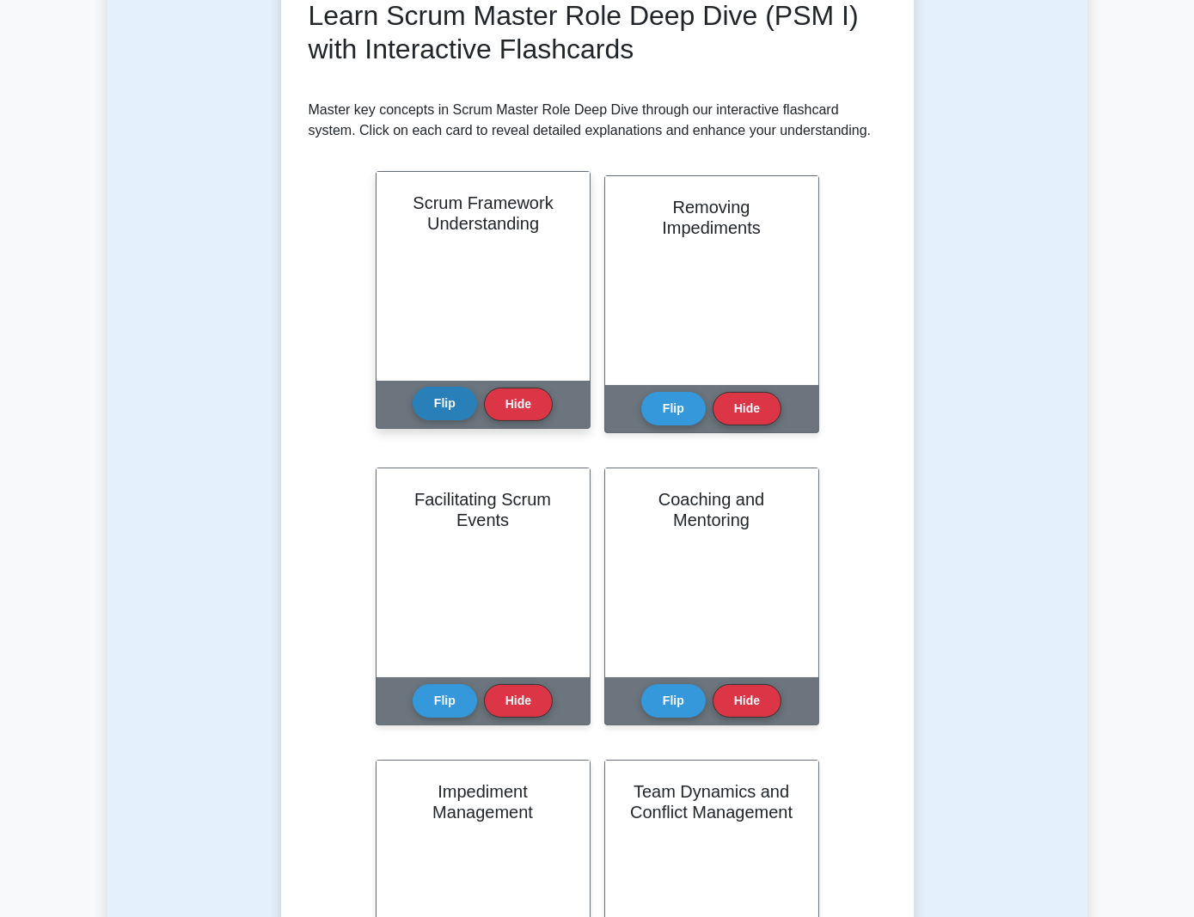
click at [412, 405] on button "Flip" at bounding box center [444, 404] width 64 height 34
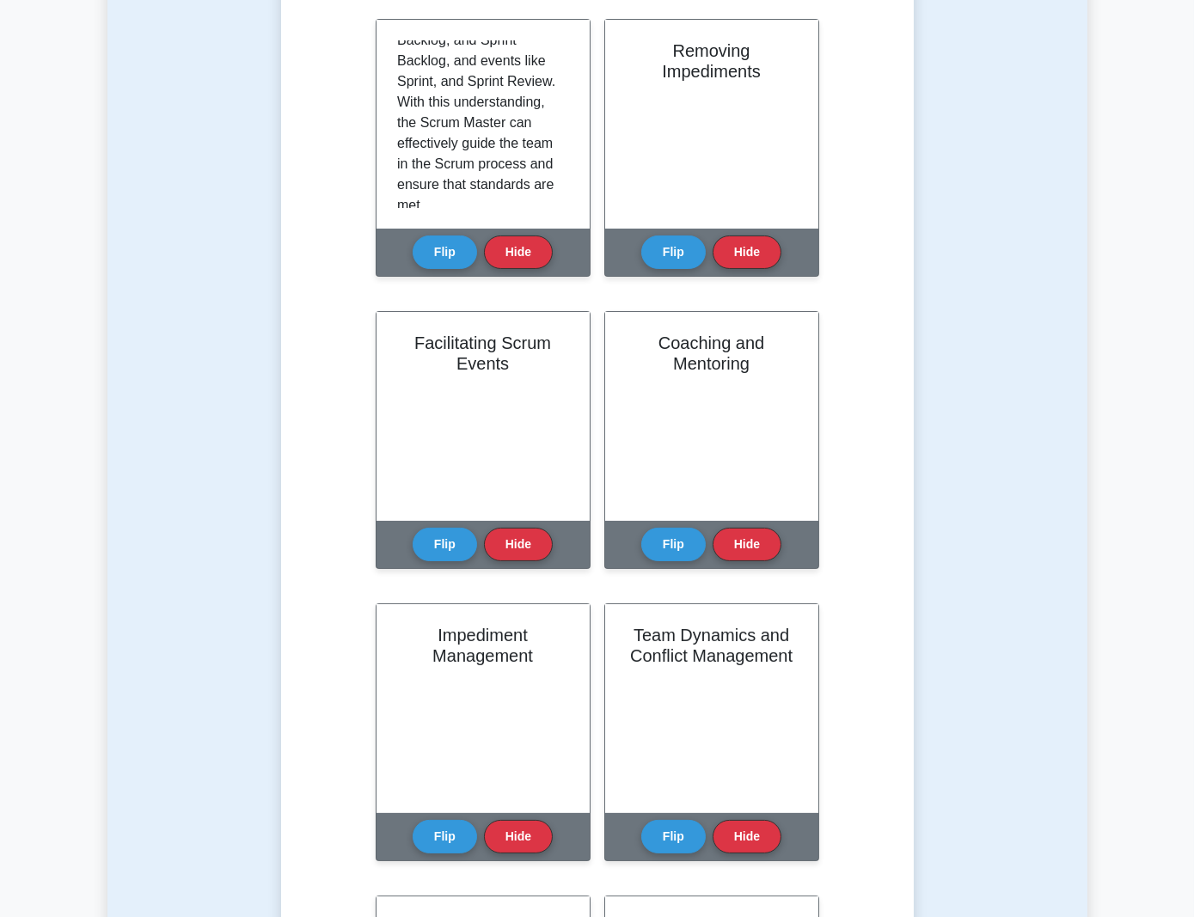
scroll to position [430, 0]
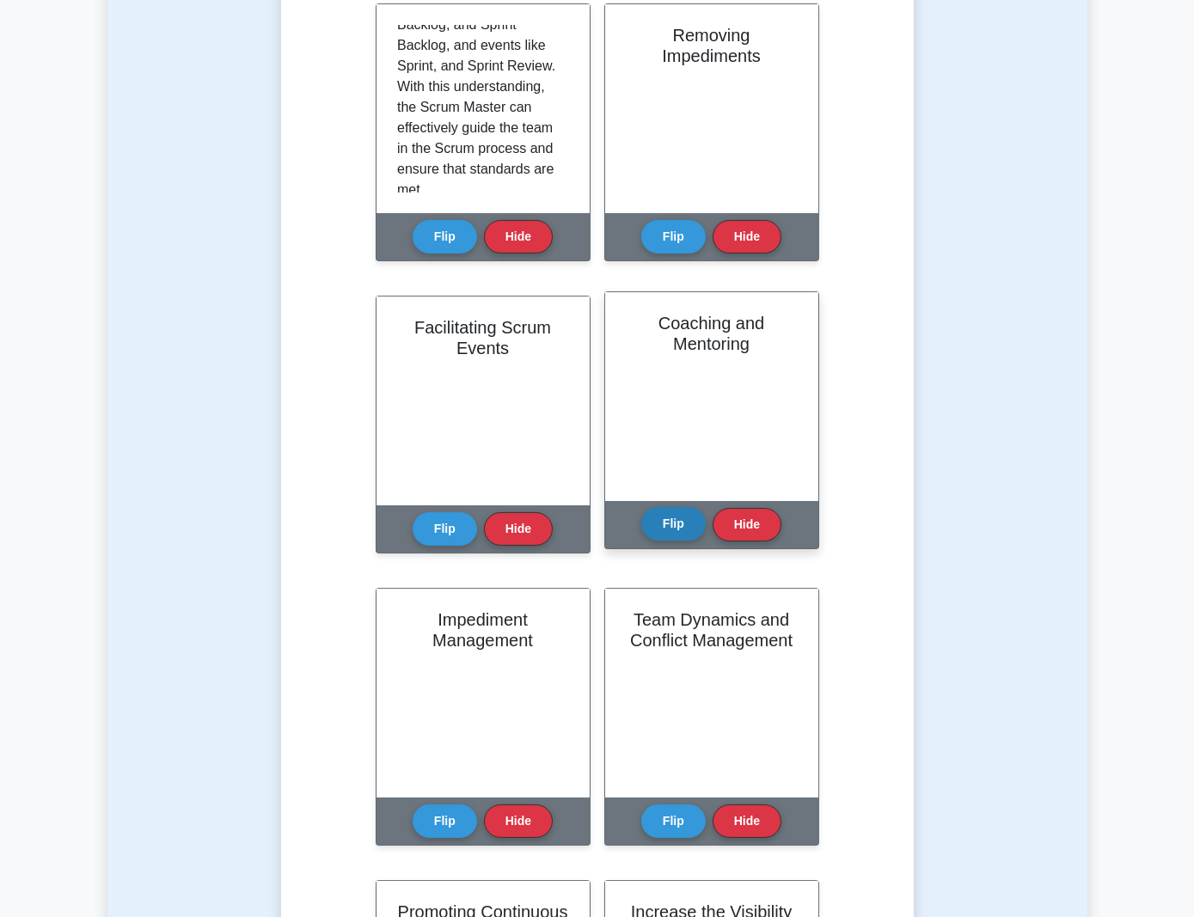
click at [641, 540] on div "Flip Hide" at bounding box center [711, 524] width 140 height 47
click at [641, 532] on button "Flip" at bounding box center [673, 524] width 64 height 34
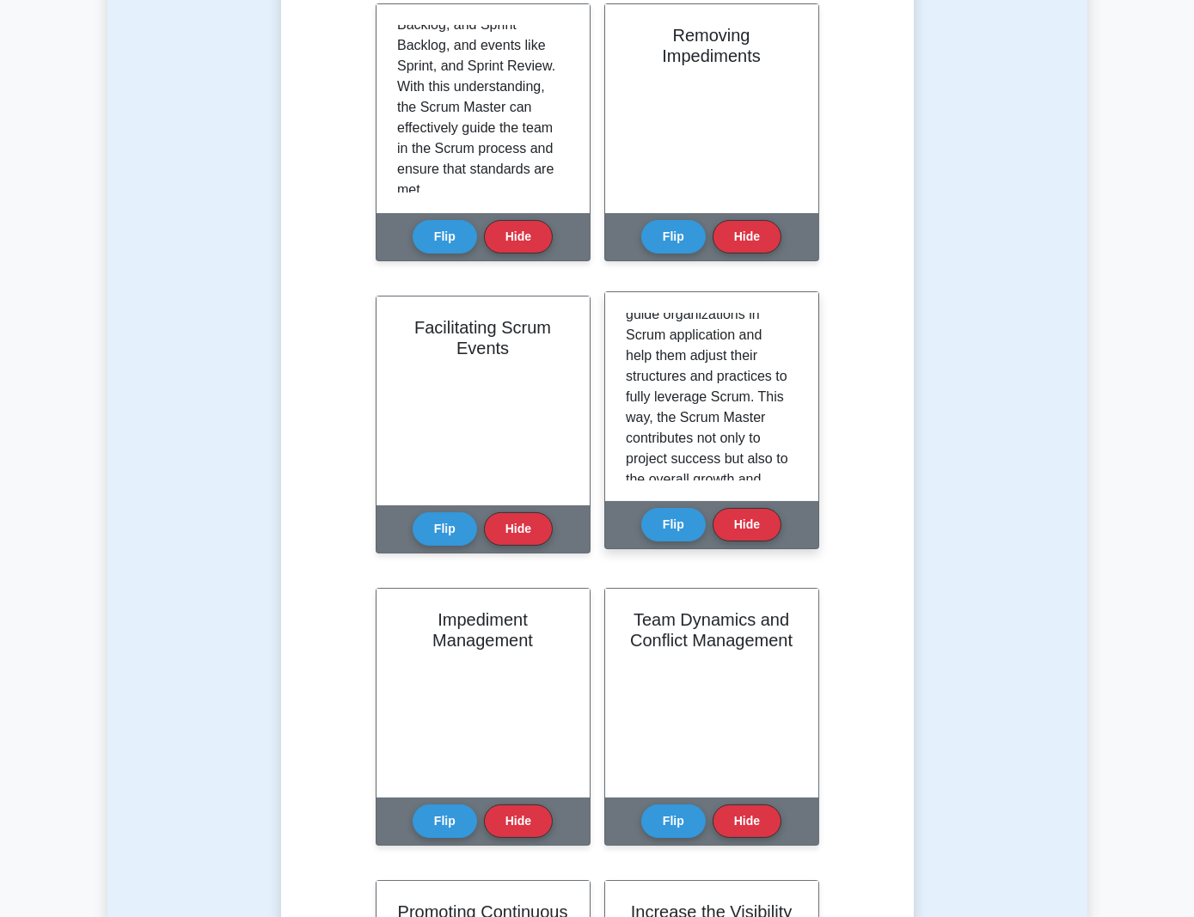
scroll to position [320, 0]
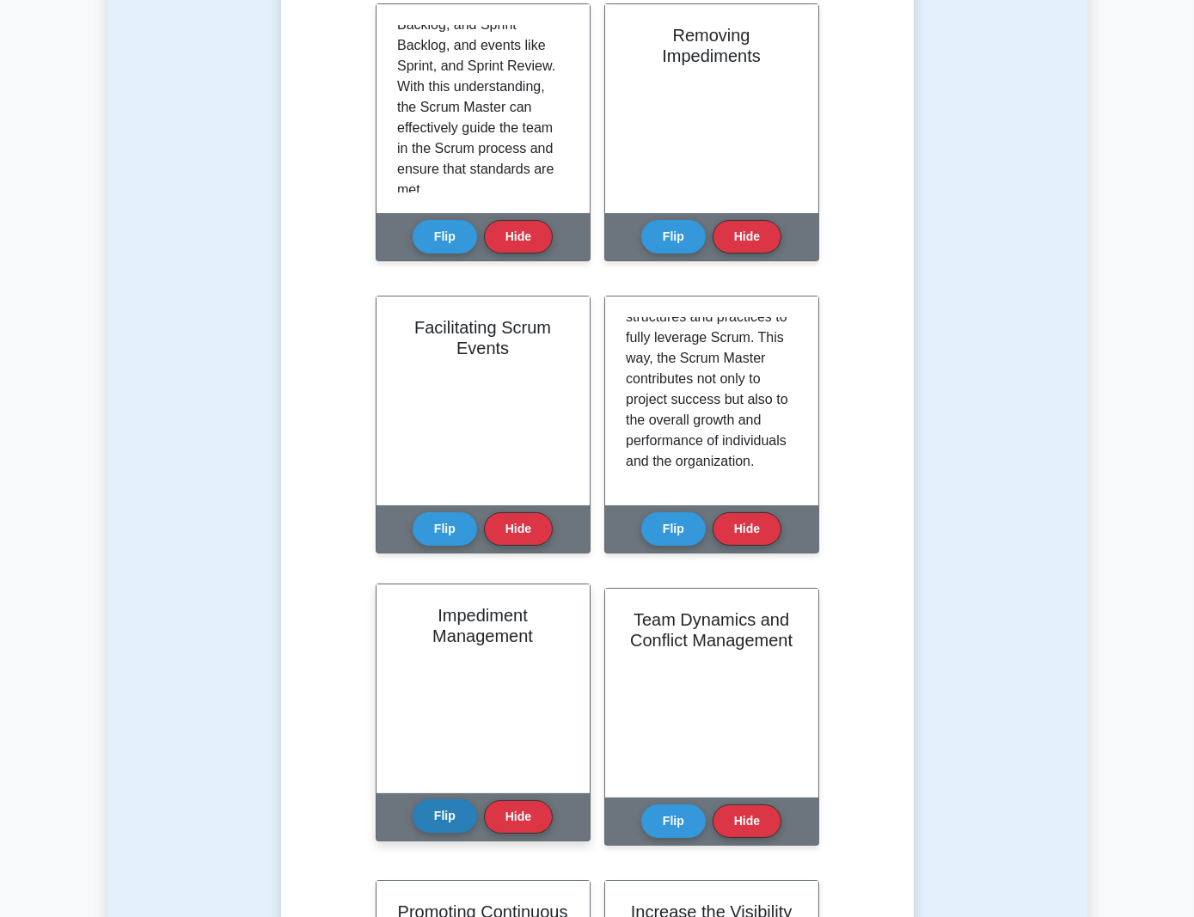
click at [477, 799] on button "Flip" at bounding box center [444, 816] width 64 height 34
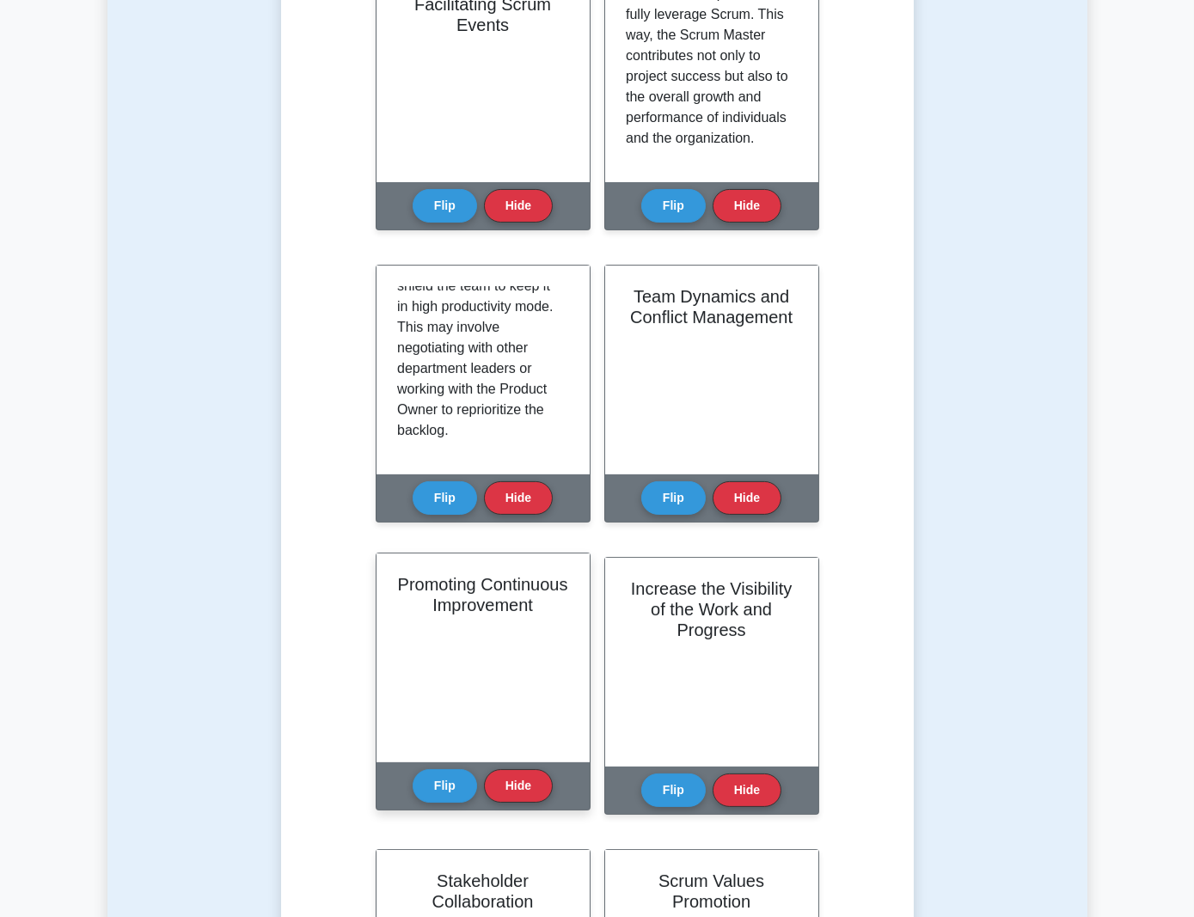
scroll to position [773, 0]
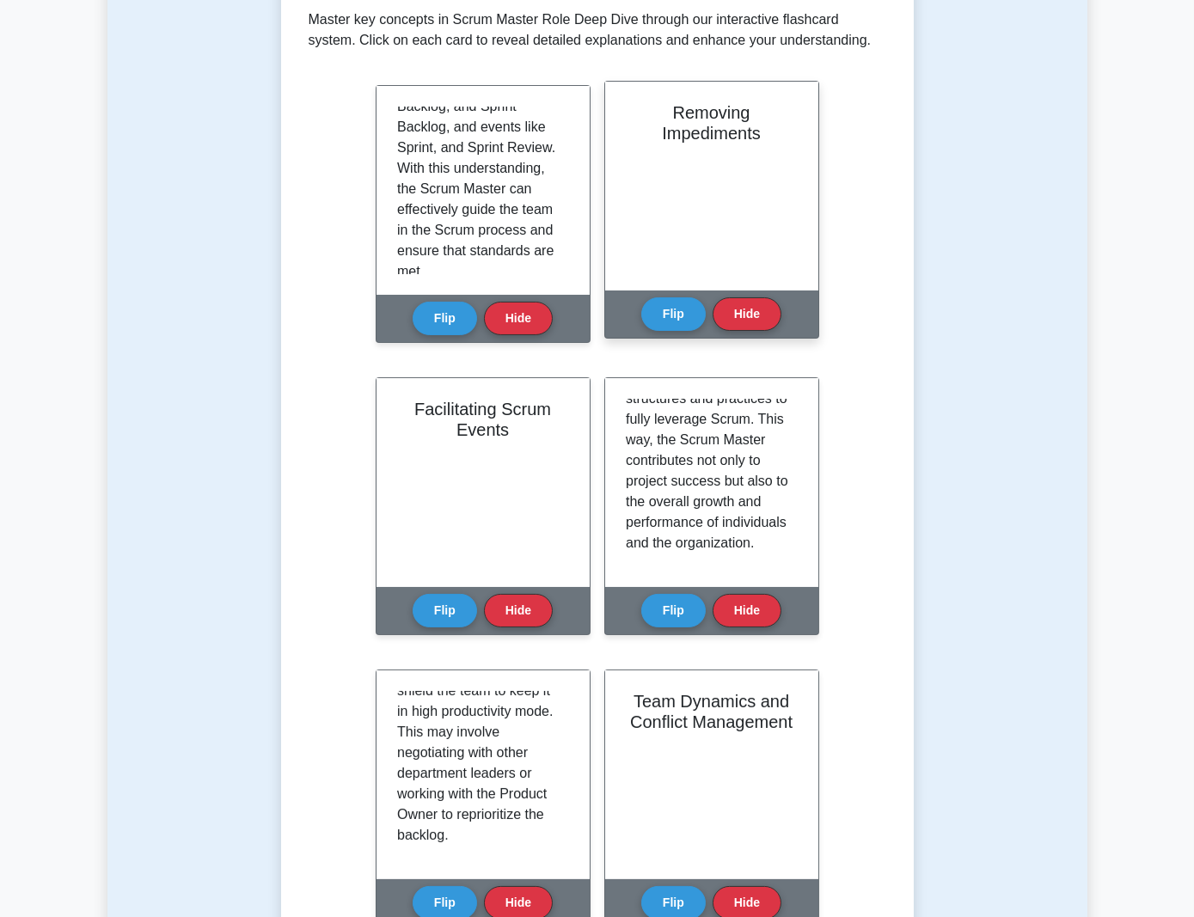
scroll to position [430, 0]
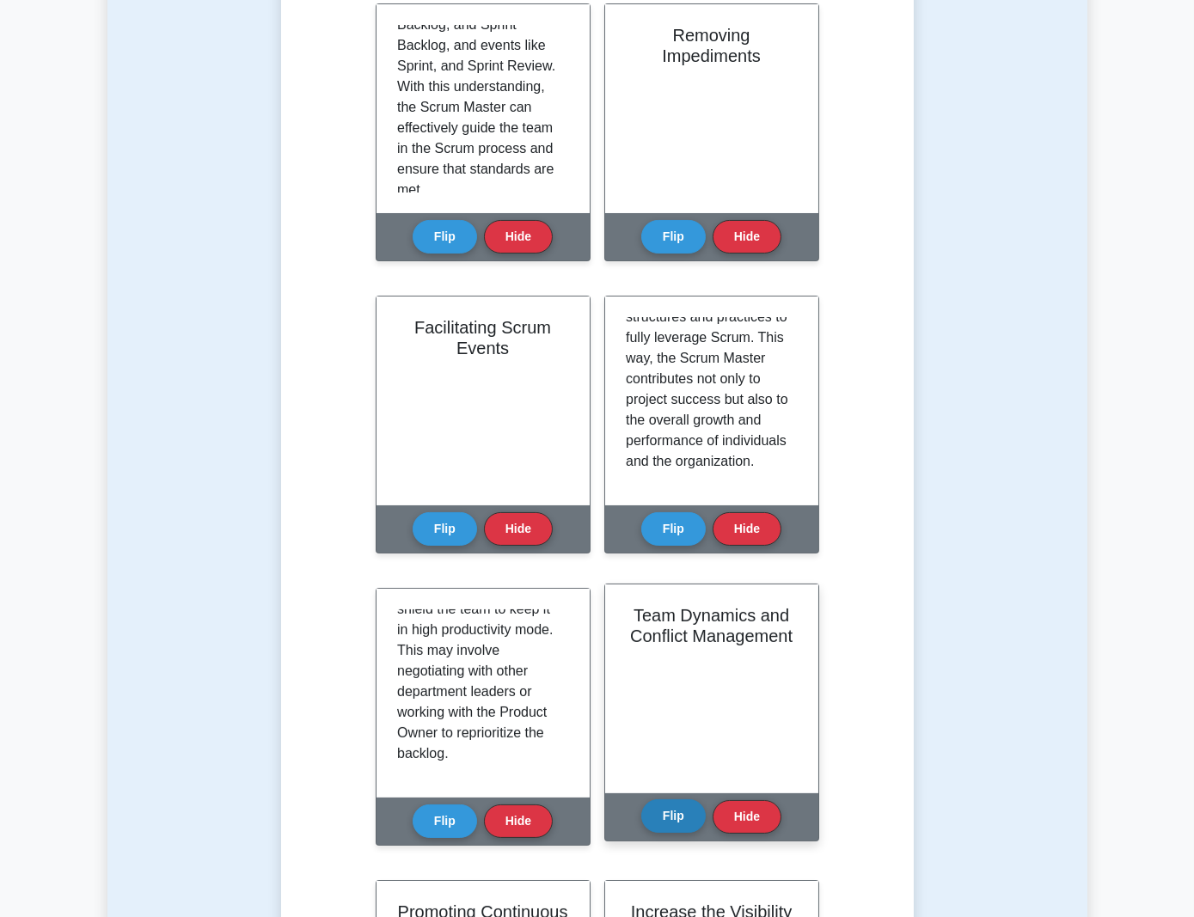
click at [705, 799] on button "Flip" at bounding box center [673, 816] width 64 height 34
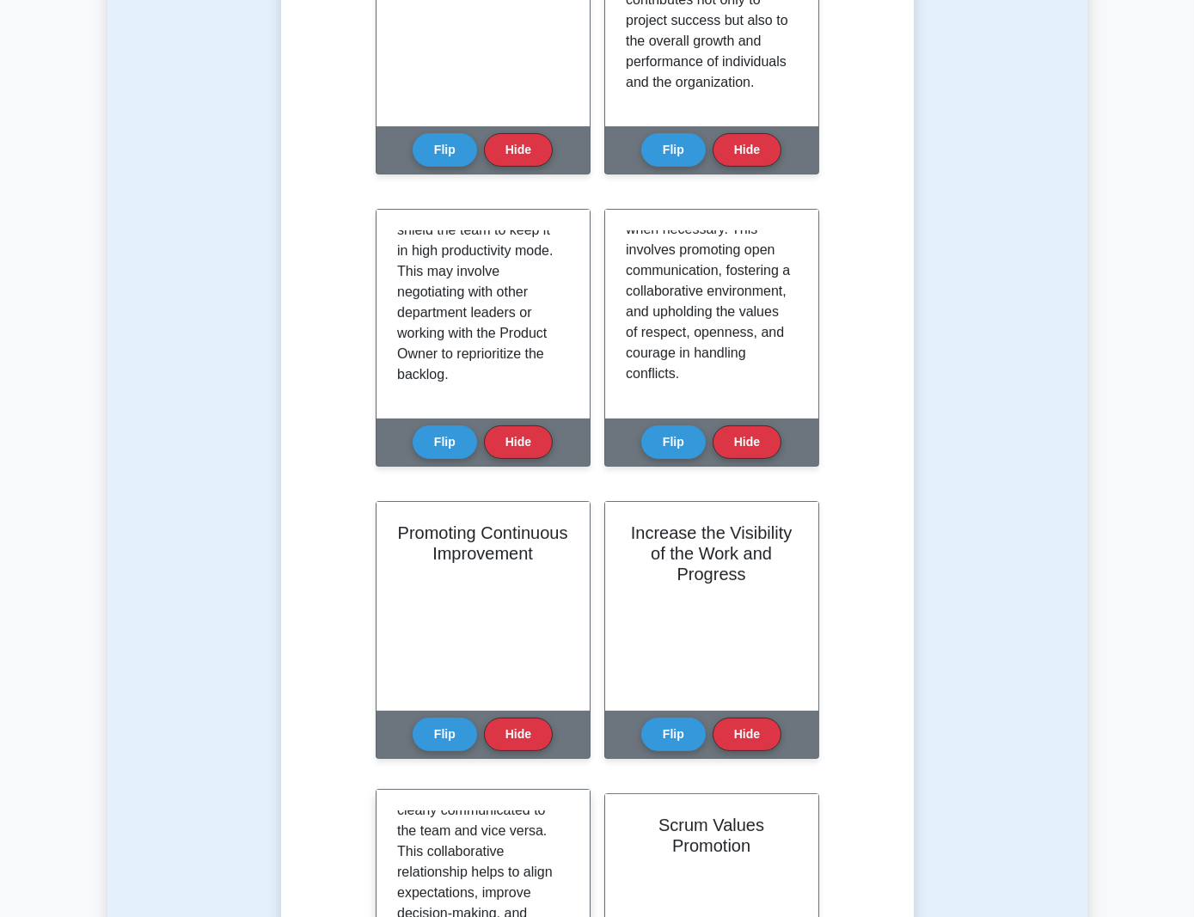
scroll to position [859, 0]
